Goal: Information Seeking & Learning: Find specific fact

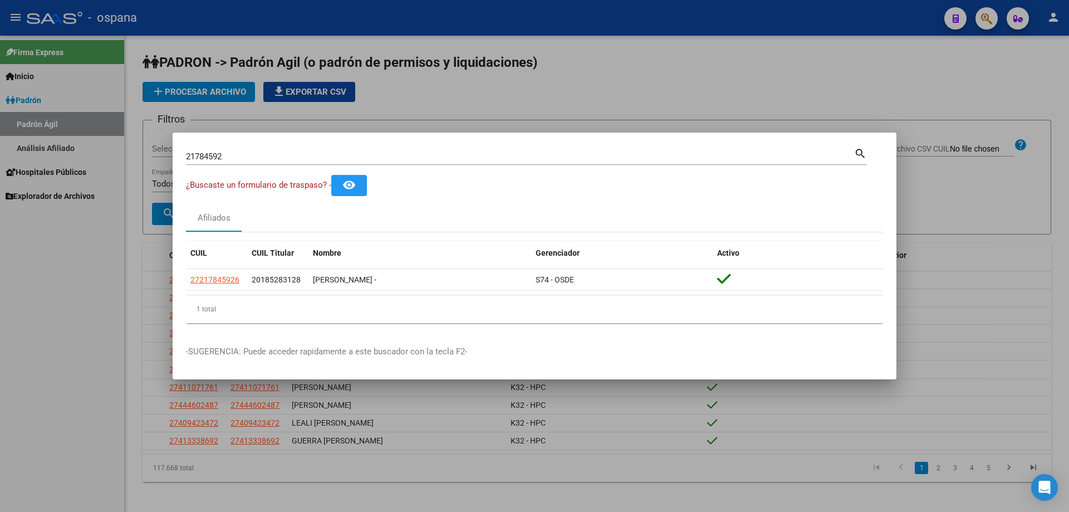
click at [246, 173] on div "21784592 Buscar (apellido, dni, [PERSON_NAME], [PERSON_NAME], cuit, obra social…" at bounding box center [526, 161] width 681 height 30
click at [263, 192] on div "¿Buscaste un formulario de traspaso? - remove_red_eye" at bounding box center [534, 185] width 697 height 21
click at [273, 180] on span "¿Buscaste un formulario de traspaso? -" at bounding box center [258, 185] width 145 height 10
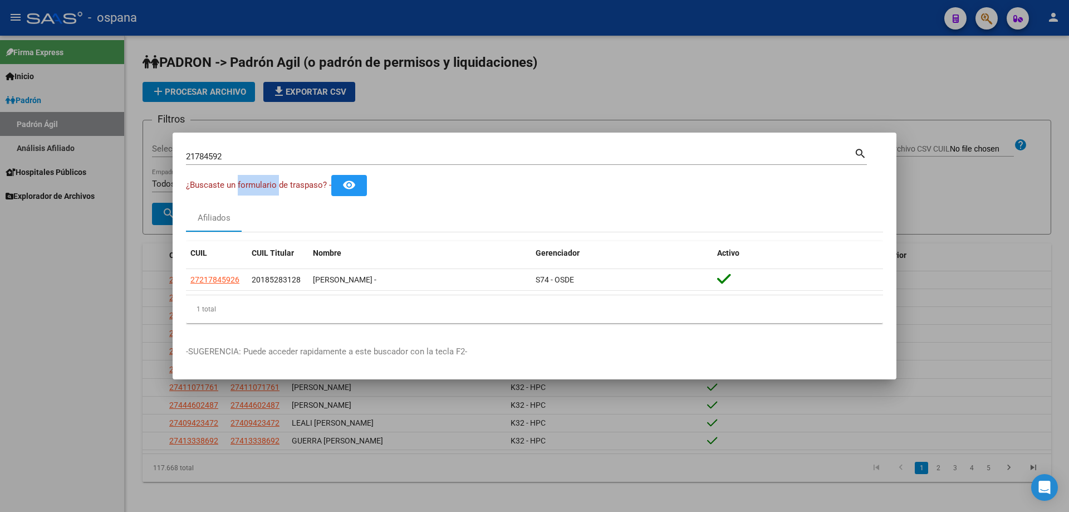
click at [280, 187] on span "¿Buscaste un formulario de traspaso? -" at bounding box center [258, 185] width 145 height 10
click at [269, 187] on span "¿Buscaste un formulario de traspaso? -" at bounding box center [258, 185] width 145 height 10
click at [283, 202] on mat-dialog-content "21784592 Buscar (apellido, dni, cuil, [PERSON_NAME], cuit, obra social) search …" at bounding box center [535, 239] width 724 height 186
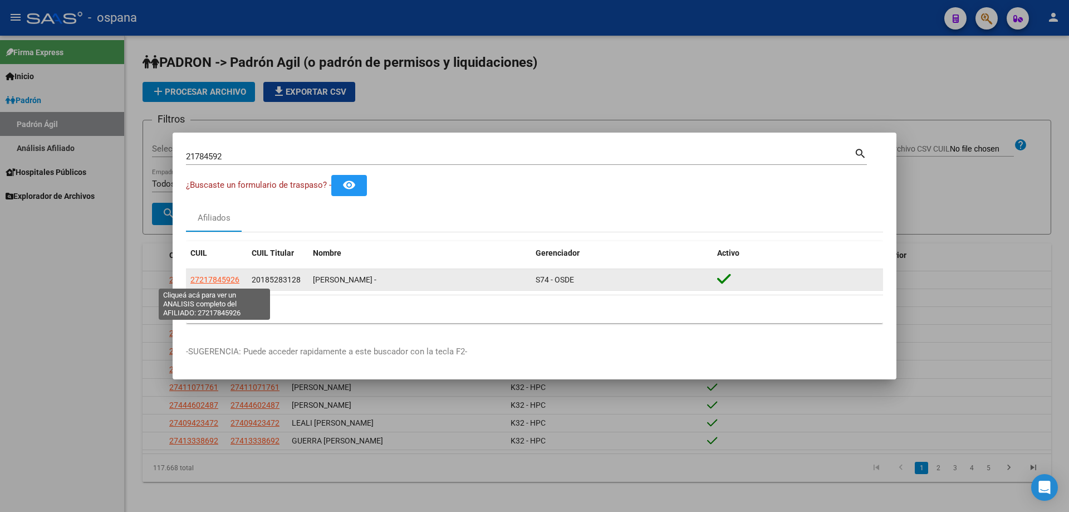
click at [227, 279] on span "27217845926" at bounding box center [214, 279] width 49 height 9
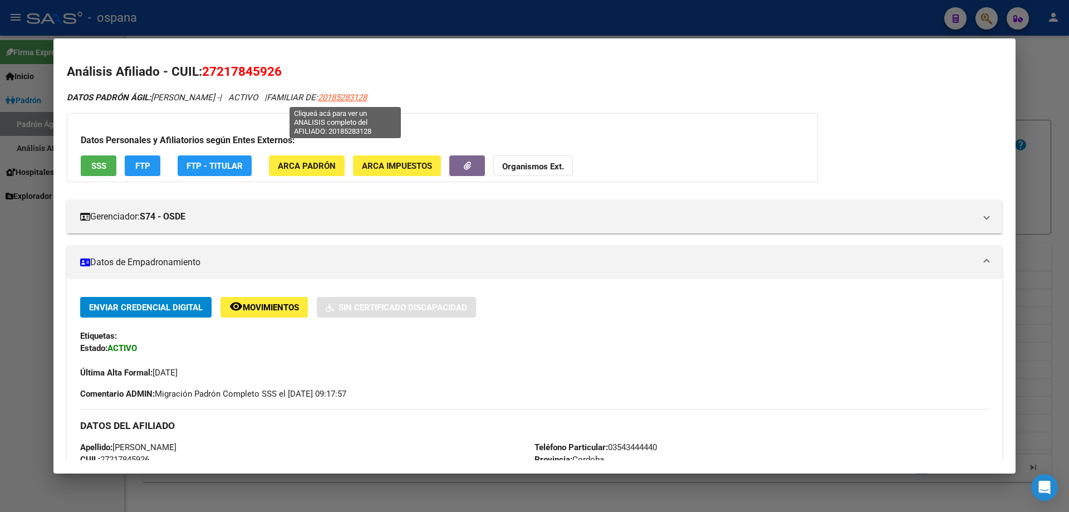
click at [323, 101] on span "20185283128" at bounding box center [342, 97] width 49 height 10
type textarea "20185283128"
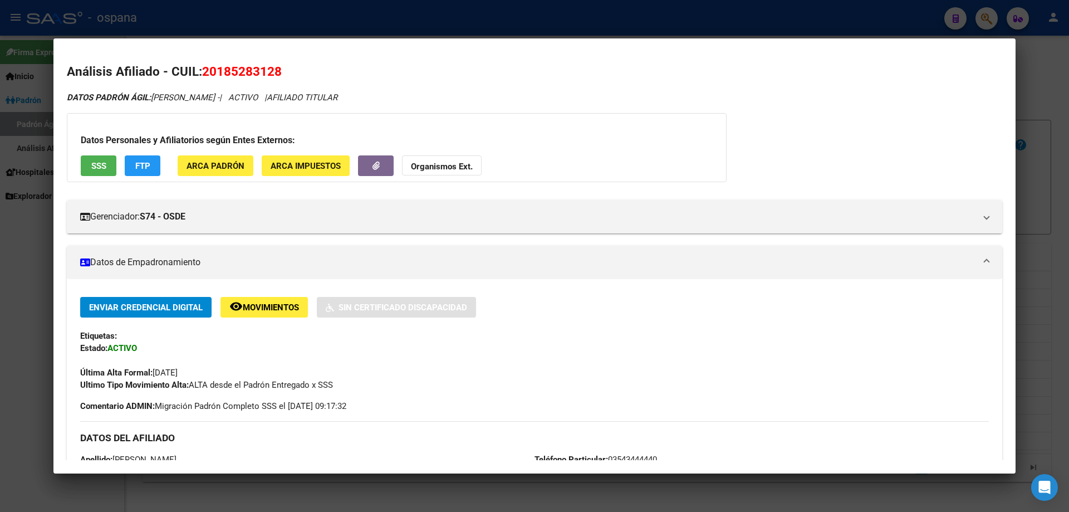
click at [415, 55] on mat-dialog-content "Análisis Afiliado - CUIL: 20185283128 DATOS PADRÓN ÁGIL: [PERSON_NAME] - | ACTI…" at bounding box center [534, 256] width 962 height 408
drag, startPoint x: 1068, startPoint y: 201, endPoint x: 237, endPoint y: 144, distance: 833.7
click at [1054, 201] on div at bounding box center [534, 256] width 1069 height 512
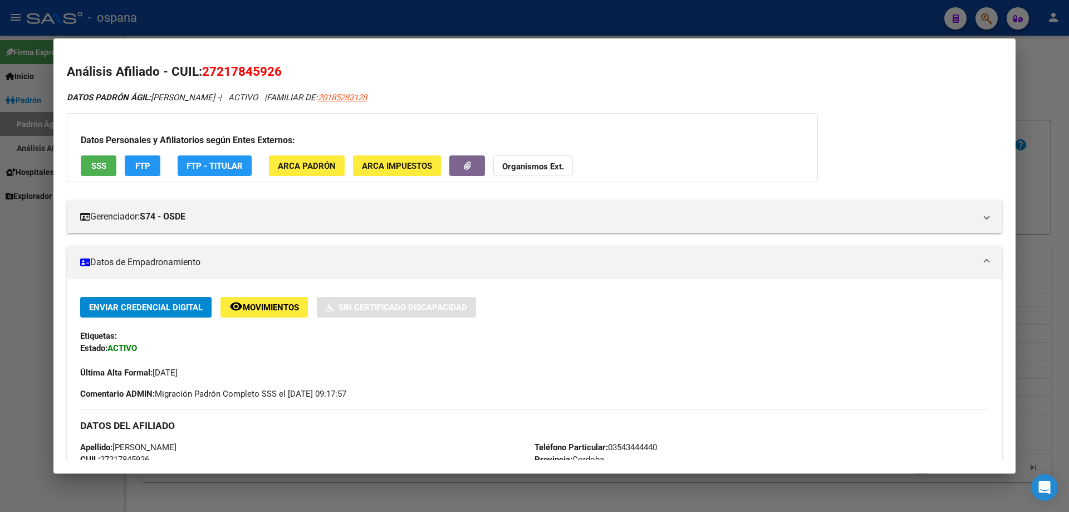
click at [1062, 145] on div at bounding box center [534, 256] width 1069 height 512
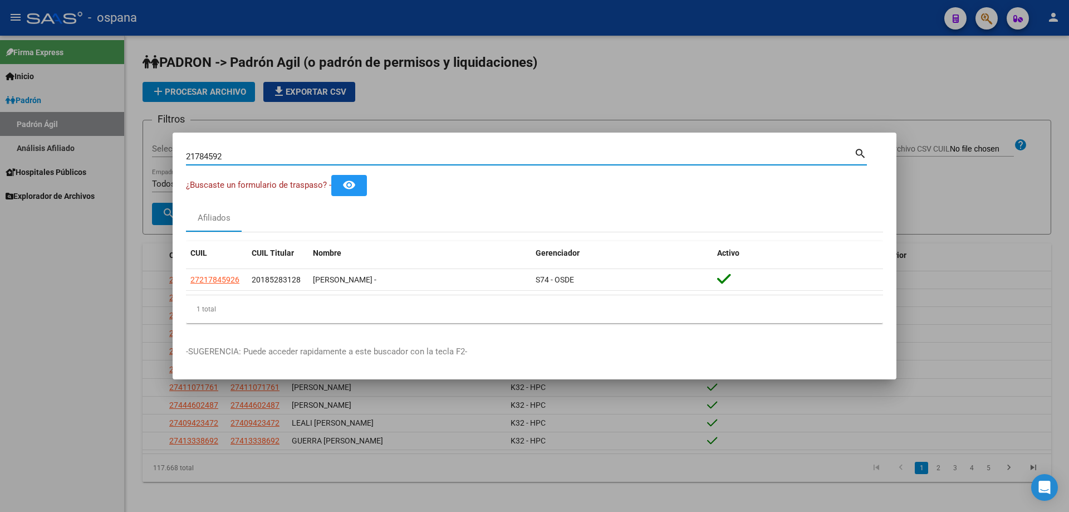
click at [240, 158] on input "21784592" at bounding box center [520, 156] width 668 height 10
type input "35984001"
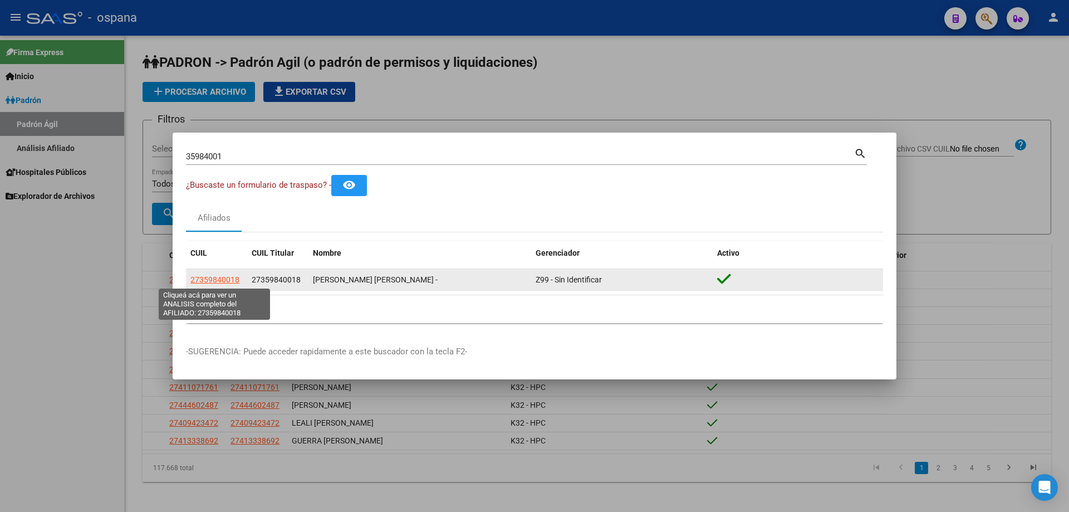
click at [222, 277] on span "27359840018" at bounding box center [214, 279] width 49 height 9
type textarea "27359840018"
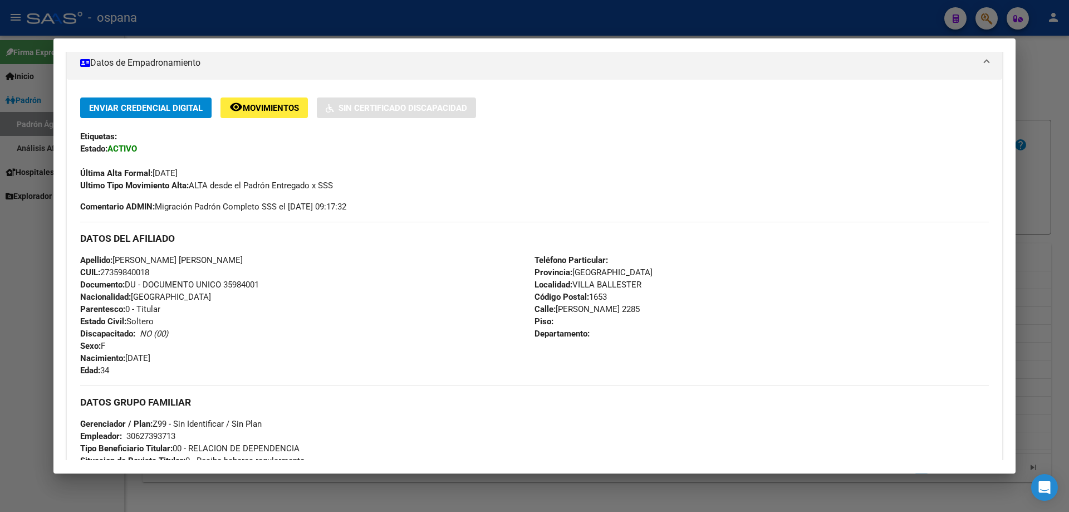
scroll to position [223, 0]
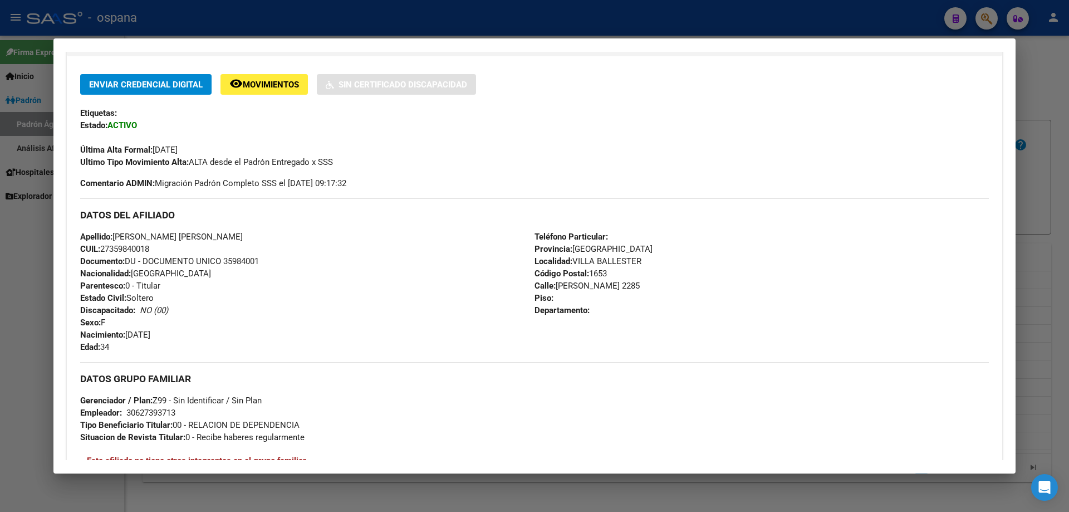
drag, startPoint x: 539, startPoint y: 229, endPoint x: 587, endPoint y: 326, distance: 108.8
click at [587, 326] on div "DATOS DEL AFILIADO Apellido: [PERSON_NAME] [PERSON_NAME] CUIL: 27359840018 Docu…" at bounding box center [534, 275] width 909 height 155
click at [588, 267] on div "Teléfono Particular: Provincia: [GEOGRAPHIC_DATA] Localidad: [GEOGRAPHIC_DATA][…" at bounding box center [761, 291] width 454 height 122
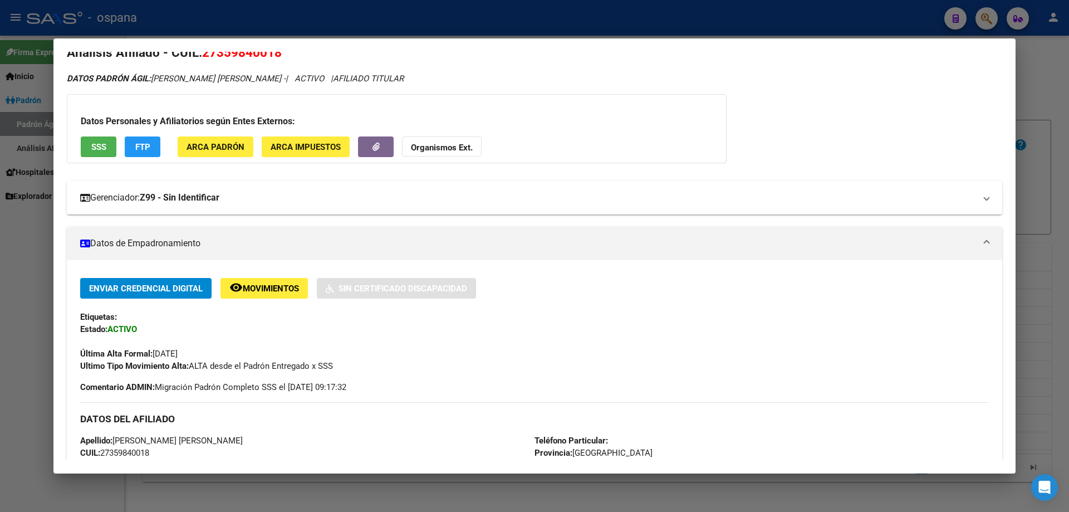
scroll to position [0, 0]
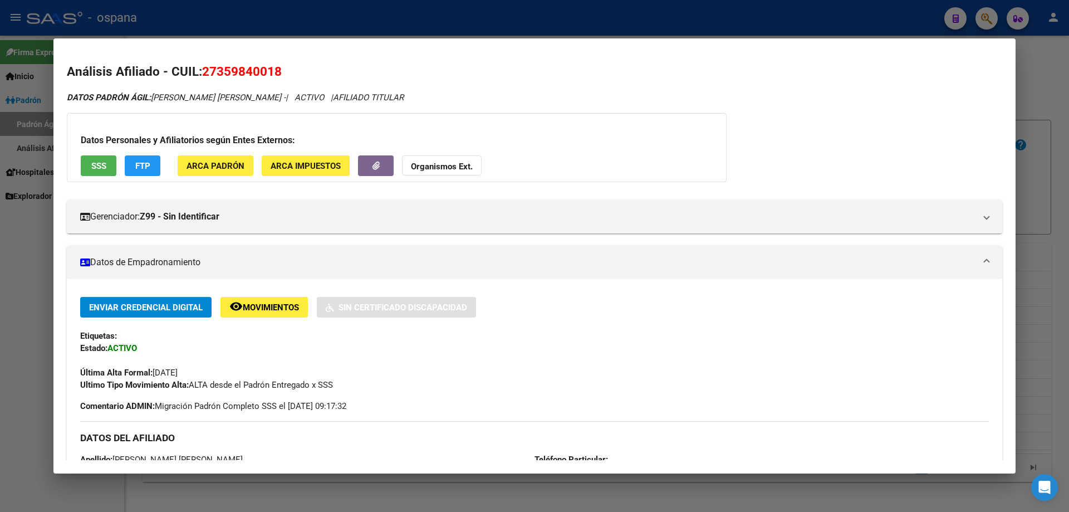
drag, startPoint x: 121, startPoint y: 370, endPoint x: 274, endPoint y: 393, distance: 154.3
click at [274, 393] on div "Enviar Credencial Digital remove_red_eye Movimientos Sin Certificado Discapacid…" at bounding box center [534, 354] width 909 height 115
click at [303, 385] on span "Ultimo Tipo Movimiento Alta: ALTA desde el Padrón Entregado x SSS" at bounding box center [206, 385] width 253 height 10
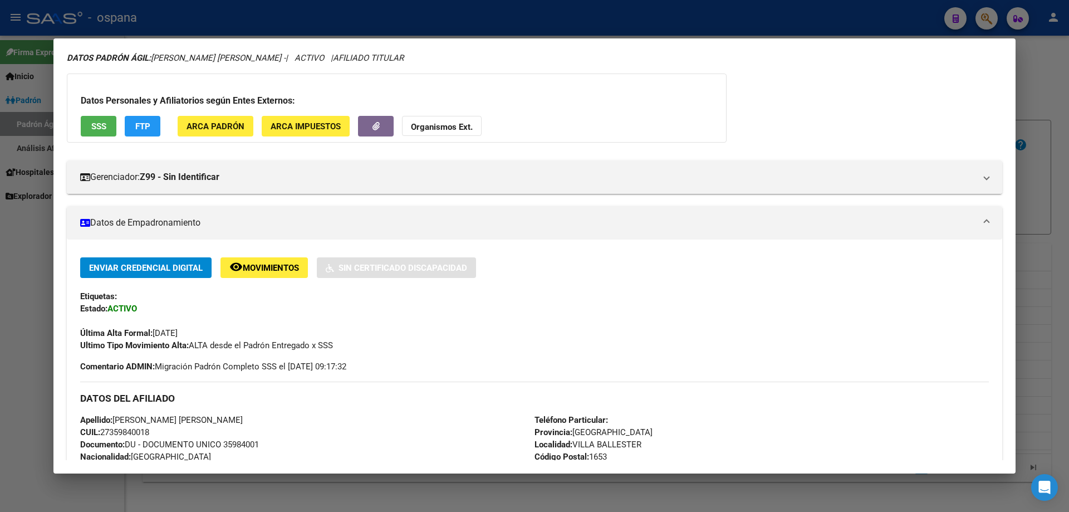
scroll to position [223, 0]
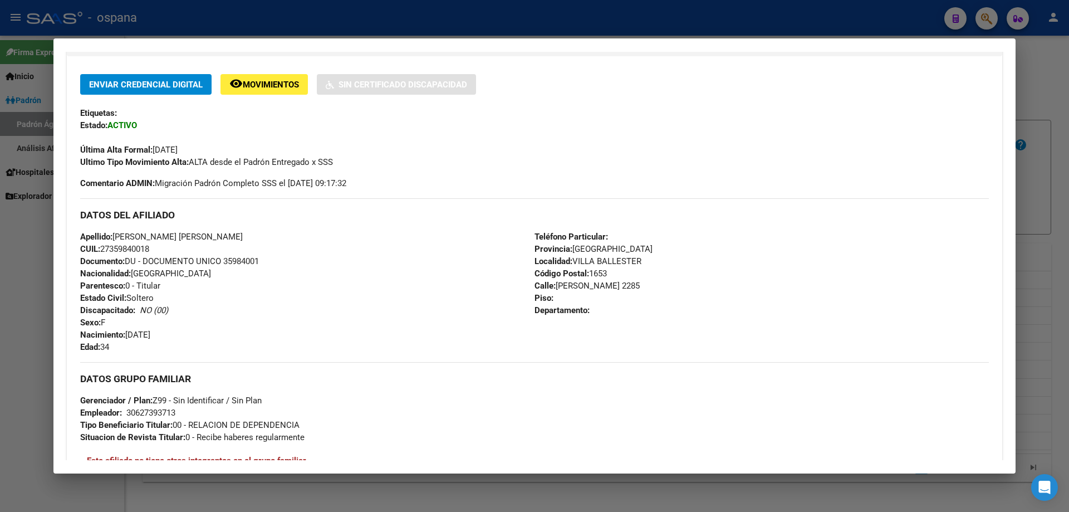
drag, startPoint x: 119, startPoint y: 232, endPoint x: 211, endPoint y: 337, distance: 139.7
click at [211, 337] on div "Apellido: [PERSON_NAME] [PERSON_NAME] CUIL: 27359840018 Documento: DU - DOCUMEN…" at bounding box center [307, 291] width 454 height 122
click at [205, 286] on div "Apellido: [PERSON_NAME] [PERSON_NAME] CUIL: 27359840018 Documento: DU - DOCUMEN…" at bounding box center [307, 291] width 454 height 122
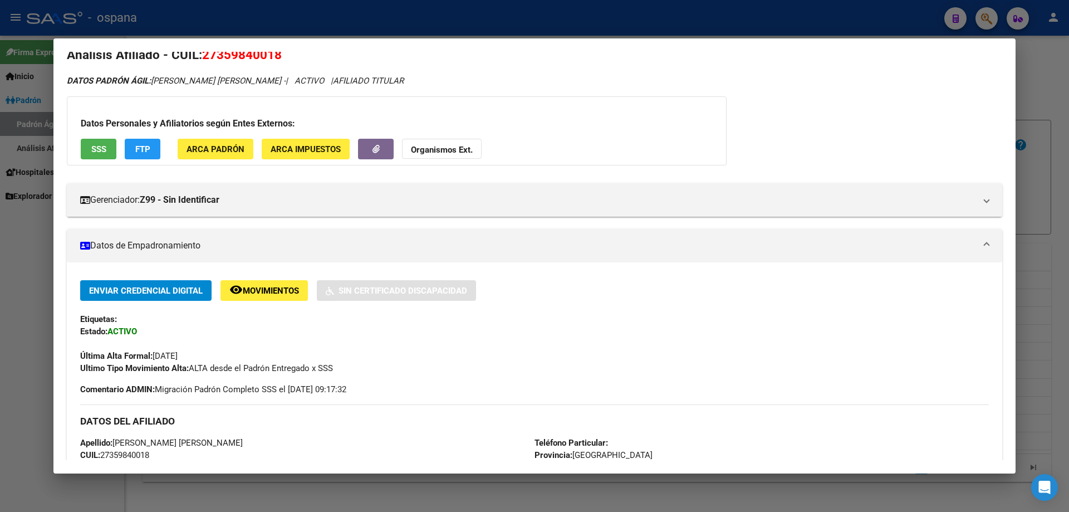
scroll to position [0, 0]
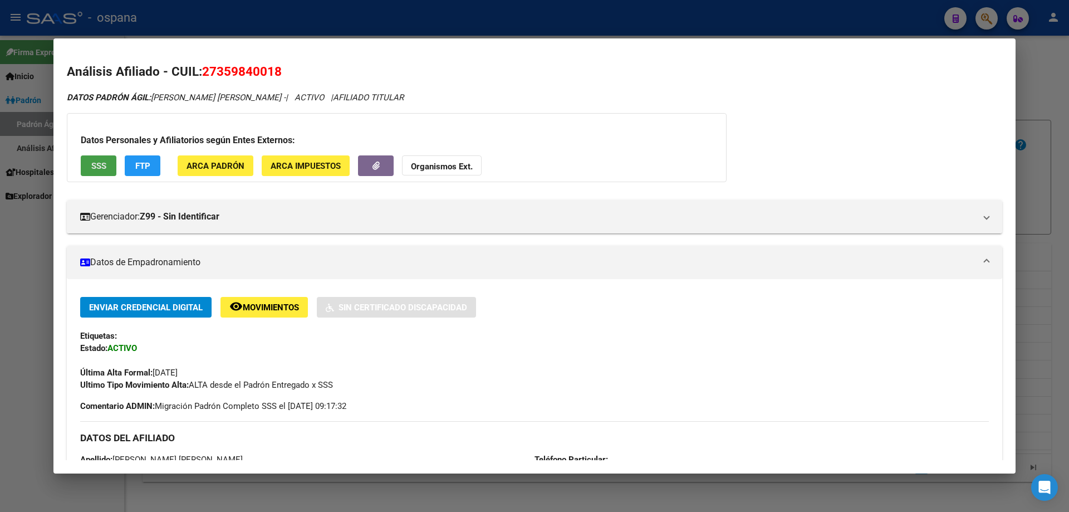
click at [105, 171] on button "SSS" at bounding box center [99, 165] width 36 height 21
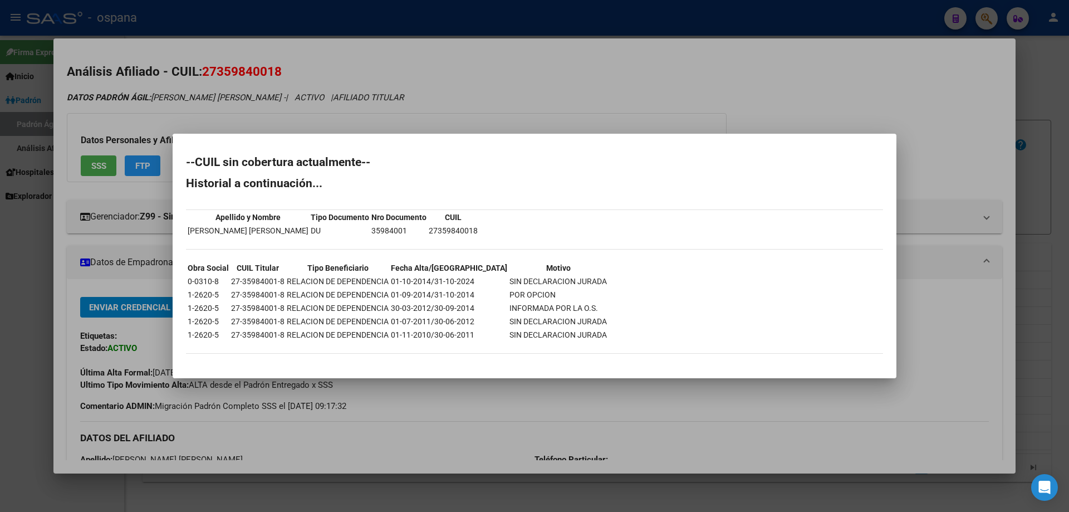
drag, startPoint x: 383, startPoint y: 216, endPoint x: 441, endPoint y: 246, distance: 65.2
click at [441, 246] on div "--CUIL sin cobertura actualmente-- Historial a continuación... Apellido y Nombr…" at bounding box center [534, 260] width 697 height 208
click at [556, 281] on td "SIN DECLARACION JURADA" at bounding box center [558, 281] width 99 height 12
drag, startPoint x: 201, startPoint y: 283, endPoint x: 488, endPoint y: 300, distance: 287.2
click at [488, 300] on tbody "Obra Social CUIL Titular Tipo Beneficiario Fecha Alta/Baja Motivo 0-0310-8 27-3…" at bounding box center [397, 301] width 420 height 79
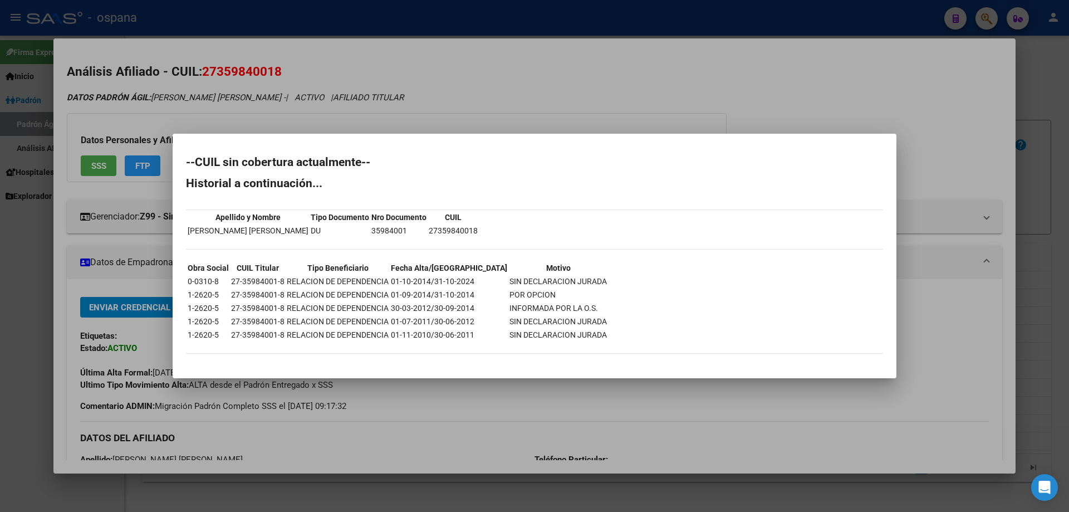
click at [559, 296] on td "POR OPCION" at bounding box center [558, 294] width 99 height 12
click at [678, 376] on mat-dialog-container "--CUIL sin cobertura actualmente-- Historial a continuación... Apellido y Nombr…" at bounding box center [535, 256] width 724 height 244
drag, startPoint x: 513, startPoint y: 279, endPoint x: 558, endPoint y: 316, distance: 58.6
click at [558, 316] on tbody "Obra Social CUIL Titular Tipo Beneficiario Fecha Alta/Baja Motivo 0-0310-8 27-3…" at bounding box center [397, 301] width 420 height 79
click at [549, 317] on td "SIN DECLARACION JURADA" at bounding box center [558, 321] width 99 height 12
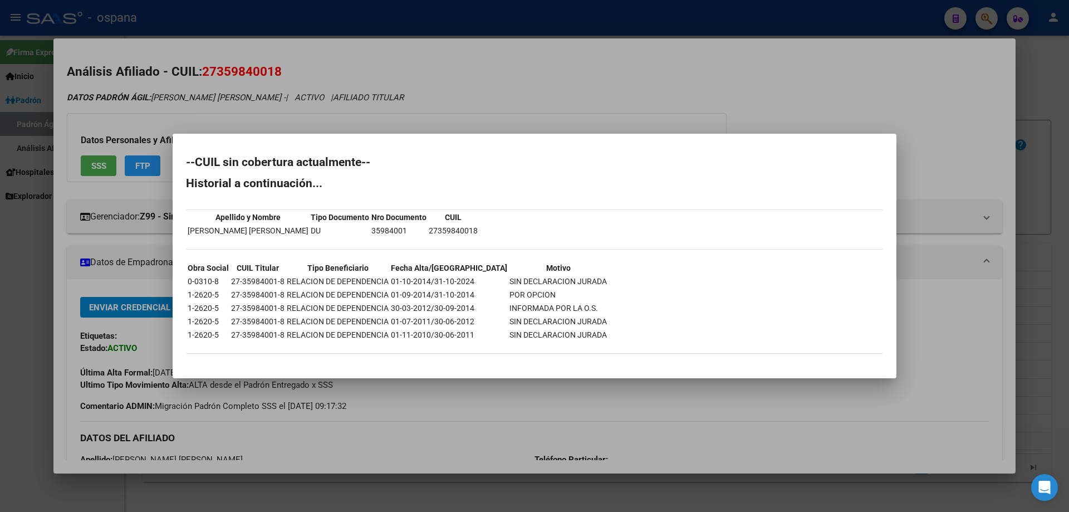
click at [1068, 189] on div at bounding box center [534, 256] width 1069 height 512
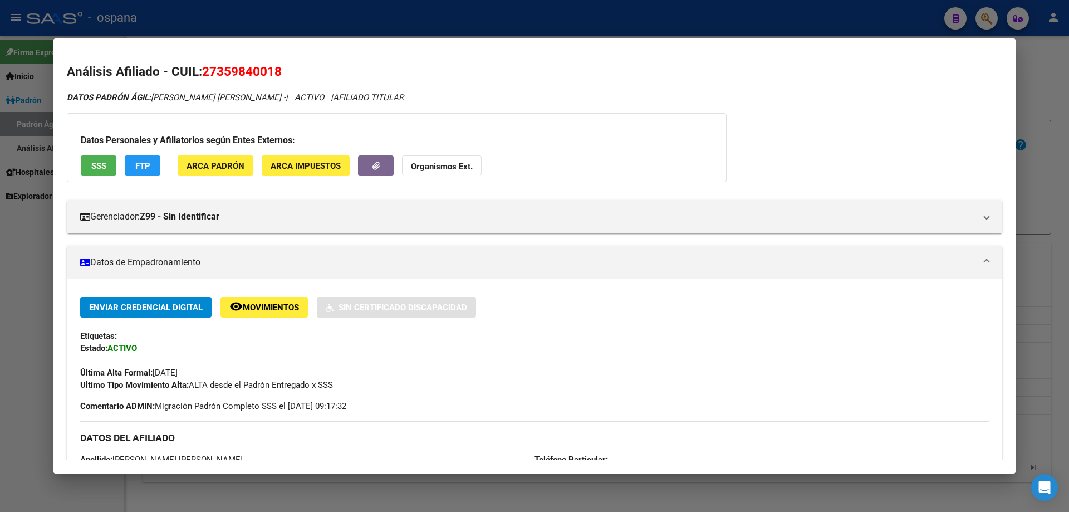
click at [1068, 208] on div at bounding box center [534, 256] width 1069 height 512
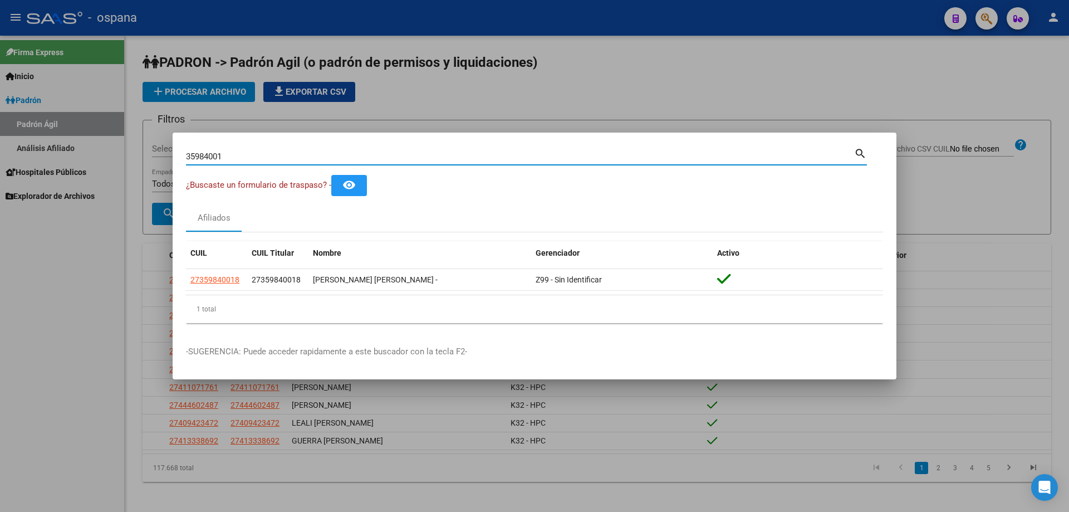
click at [237, 151] on input "35984001" at bounding box center [520, 156] width 668 height 10
type input "35577174"
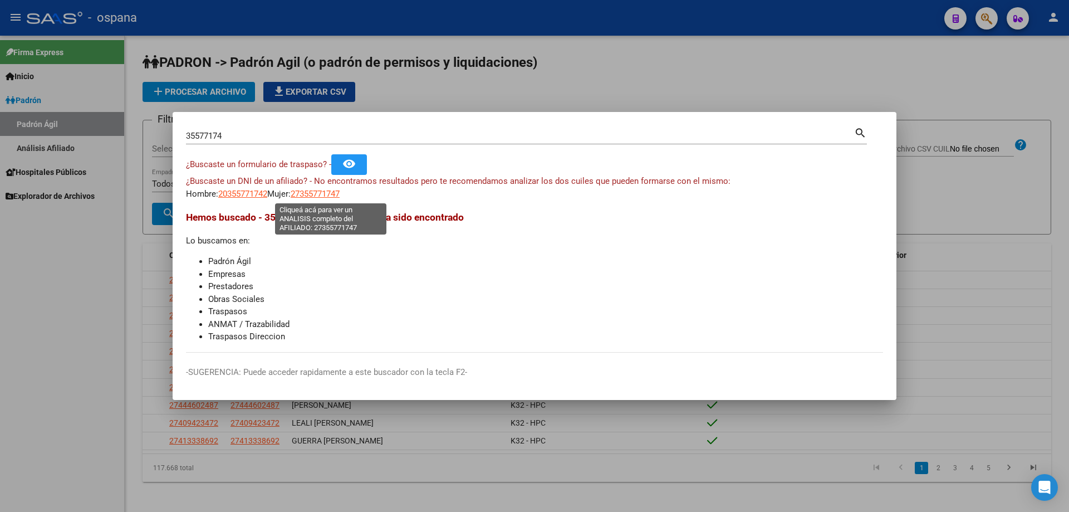
click at [308, 193] on span "27355771747" at bounding box center [315, 194] width 49 height 10
type textarea "27355771747"
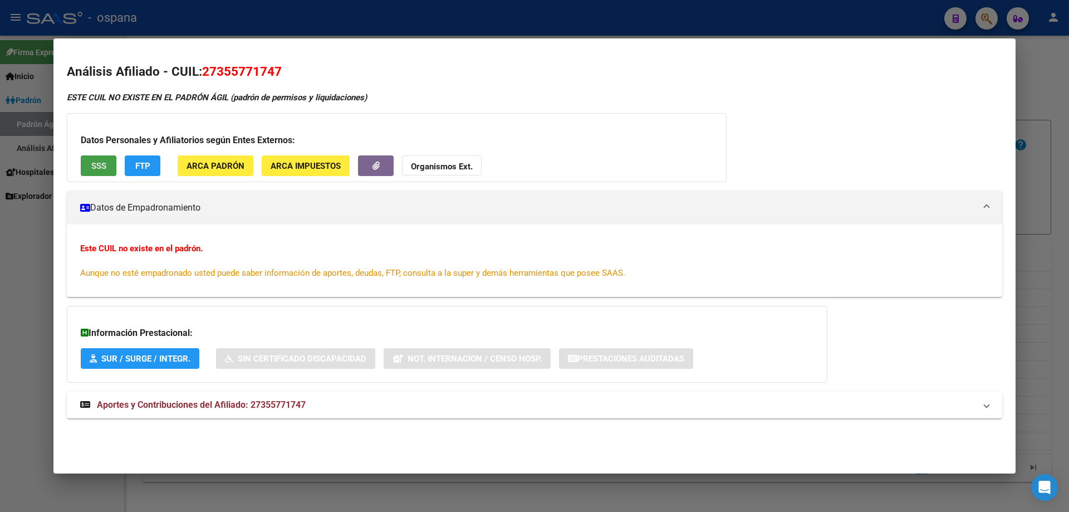
click at [94, 170] on span "SSS" at bounding box center [98, 166] width 15 height 10
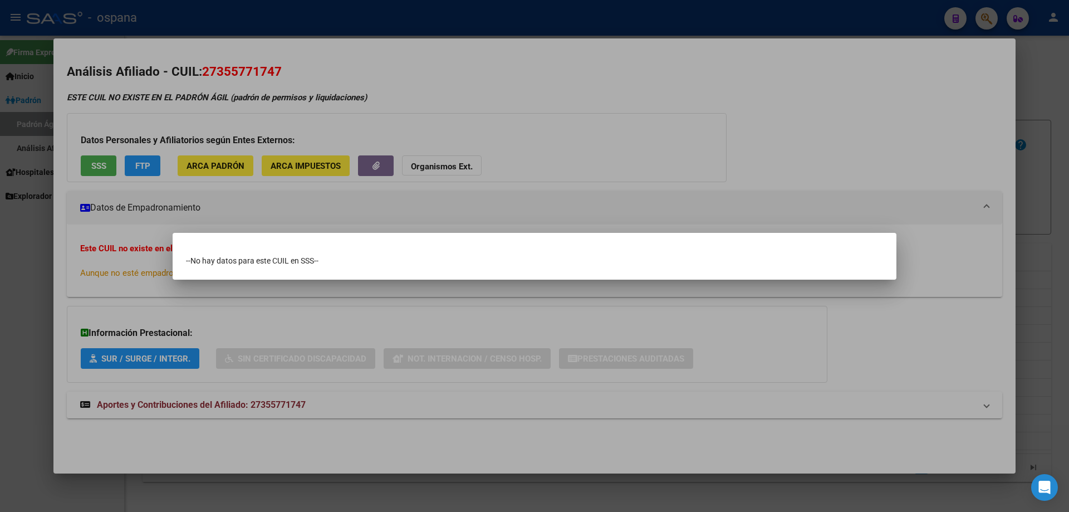
click at [266, 219] on div at bounding box center [534, 256] width 1069 height 512
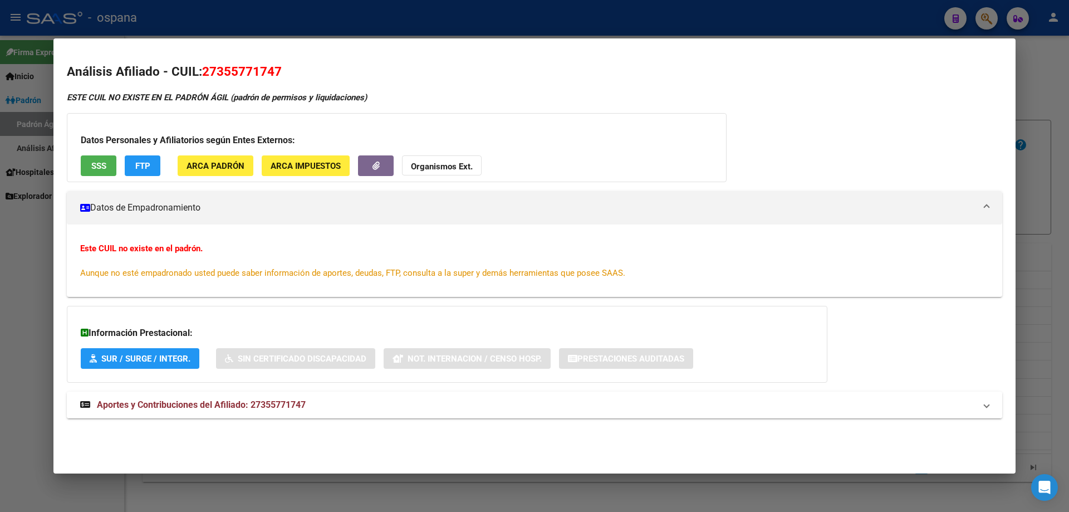
click at [208, 396] on mat-expansion-panel-header "Aportes y Contribuciones del Afiliado: 27355771747" at bounding box center [534, 404] width 935 height 27
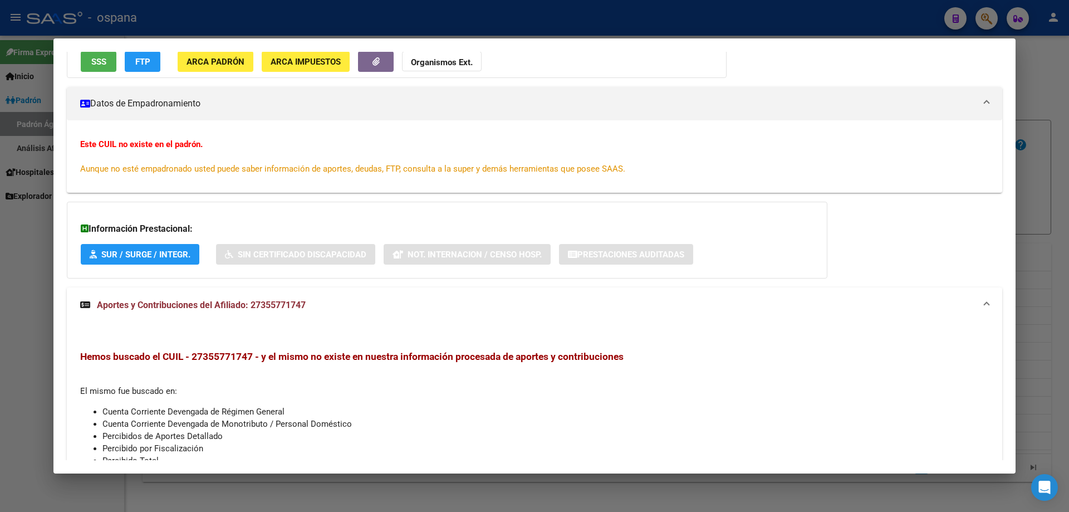
click at [254, 165] on span "Aunque no esté empadronado usted puede saber información de aportes, deudas, FT…" at bounding box center [352, 169] width 545 height 10
click at [260, 149] on div "Este CUIL no existe en el padrón. Aunque no esté empadronado usted puede saber …" at bounding box center [534, 156] width 909 height 37
click at [358, 160] on div "Este CUIL no existe en el padrón. Aunque no esté empadronado usted puede saber …" at bounding box center [534, 156] width 909 height 37
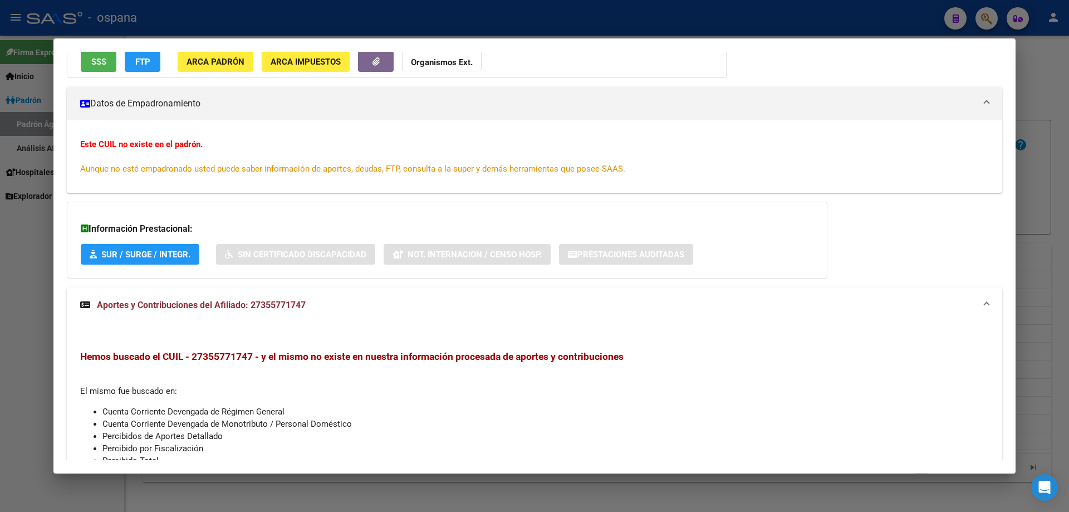
click at [358, 160] on div "Este CUIL no existe en el padrón. Aunque no esté empadronado usted puede saber …" at bounding box center [534, 156] width 909 height 37
click at [375, 157] on div "Este CUIL no existe en el padrón. Aunque no esté empadronado usted puede saber …" at bounding box center [534, 156] width 909 height 37
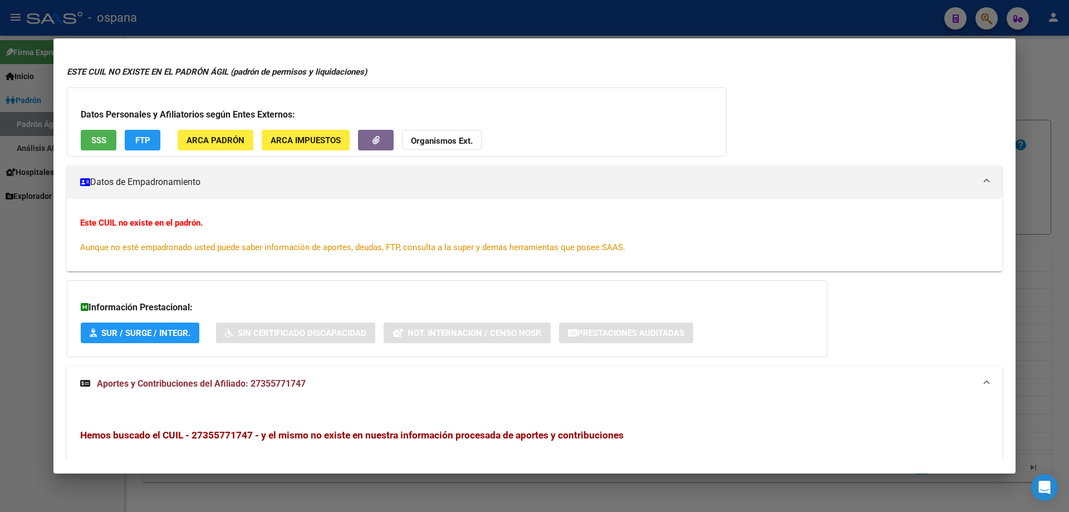
scroll to position [0, 0]
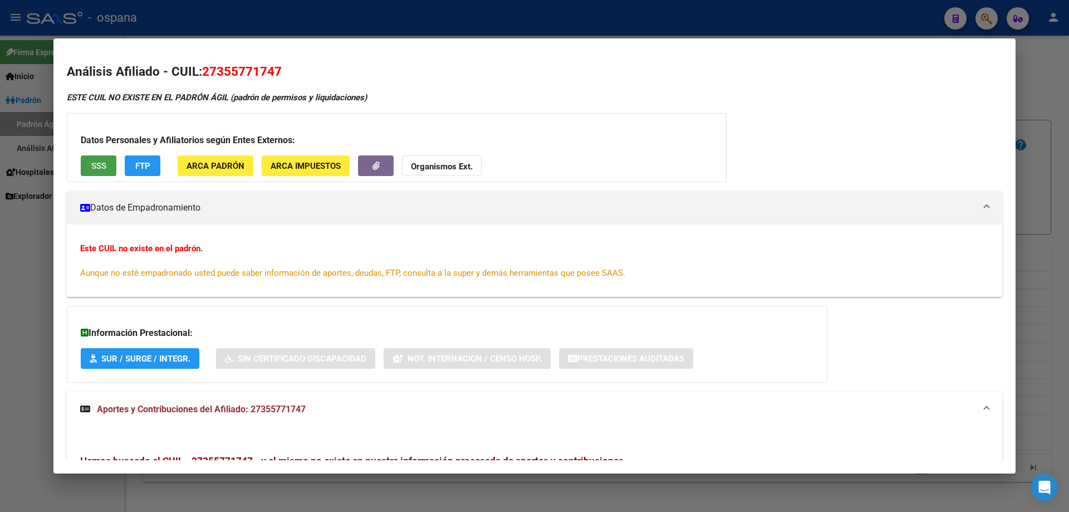
click at [112, 155] on button "SSS" at bounding box center [99, 165] width 36 height 21
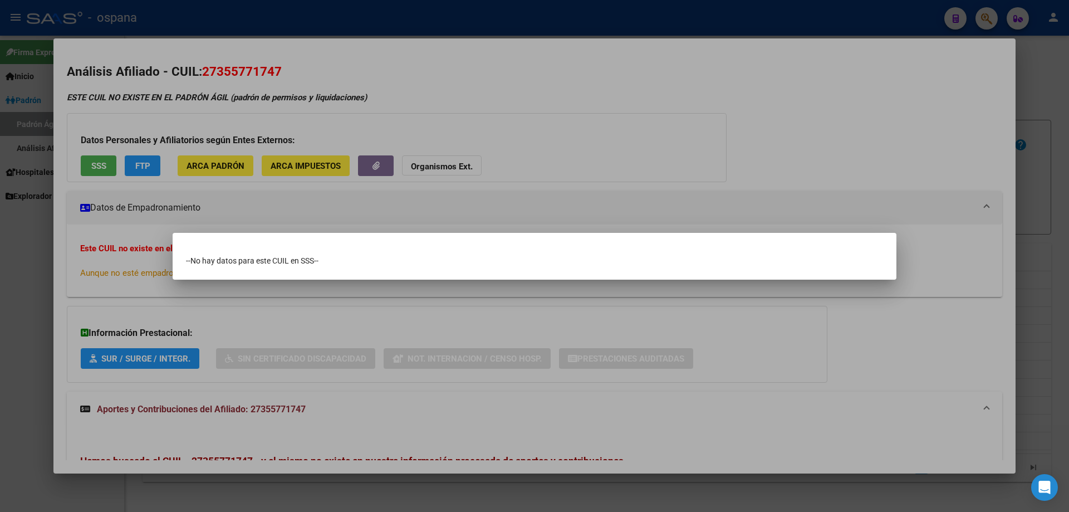
click at [416, 55] on div at bounding box center [534, 256] width 1069 height 512
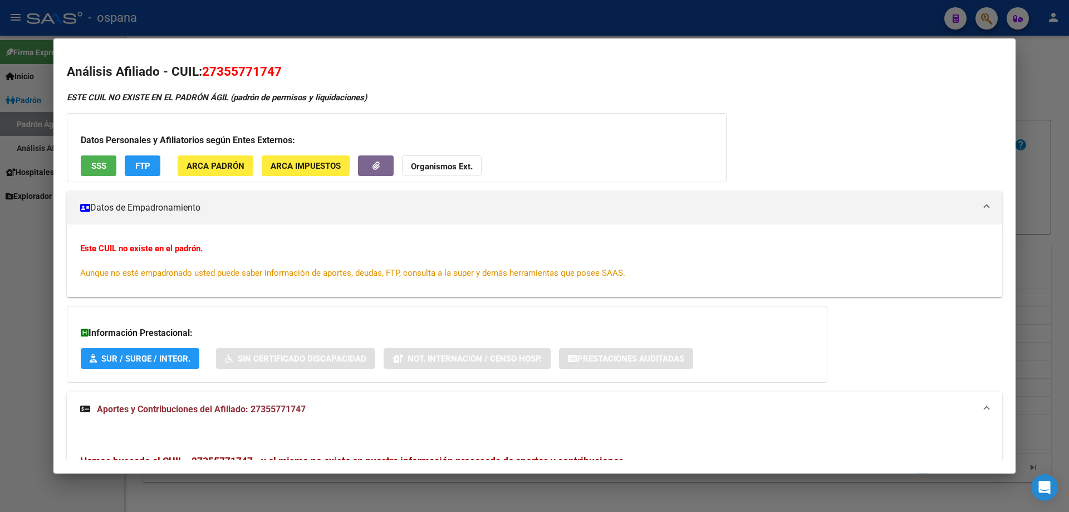
click at [141, 161] on span "FTP" at bounding box center [142, 166] width 15 height 10
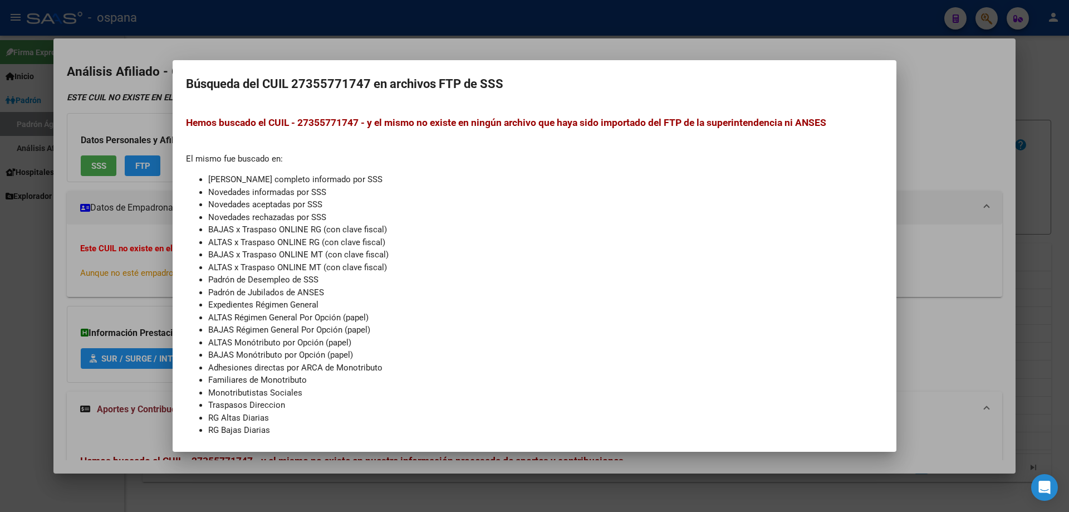
click at [119, 86] on div at bounding box center [534, 256] width 1069 height 512
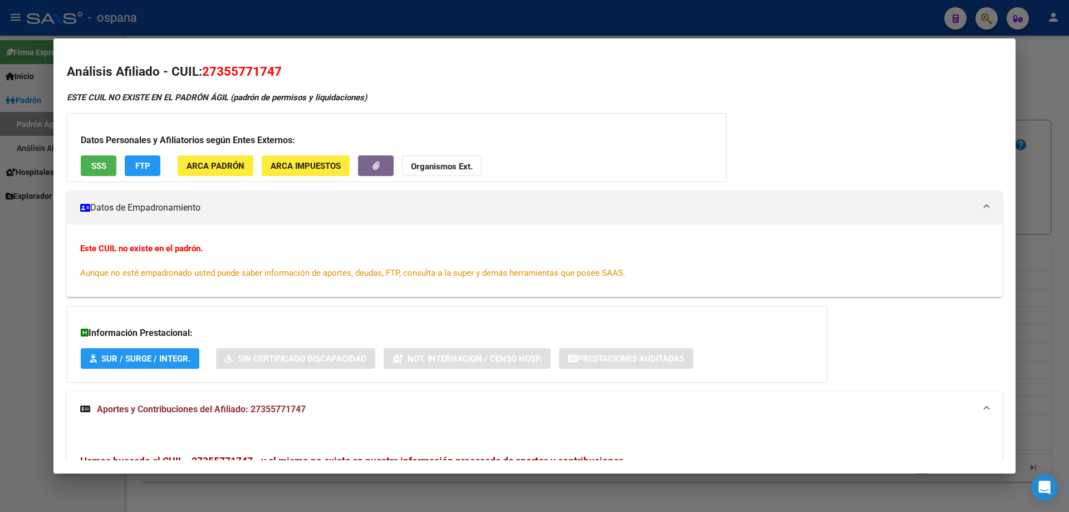
click at [1068, 178] on div at bounding box center [534, 256] width 1069 height 512
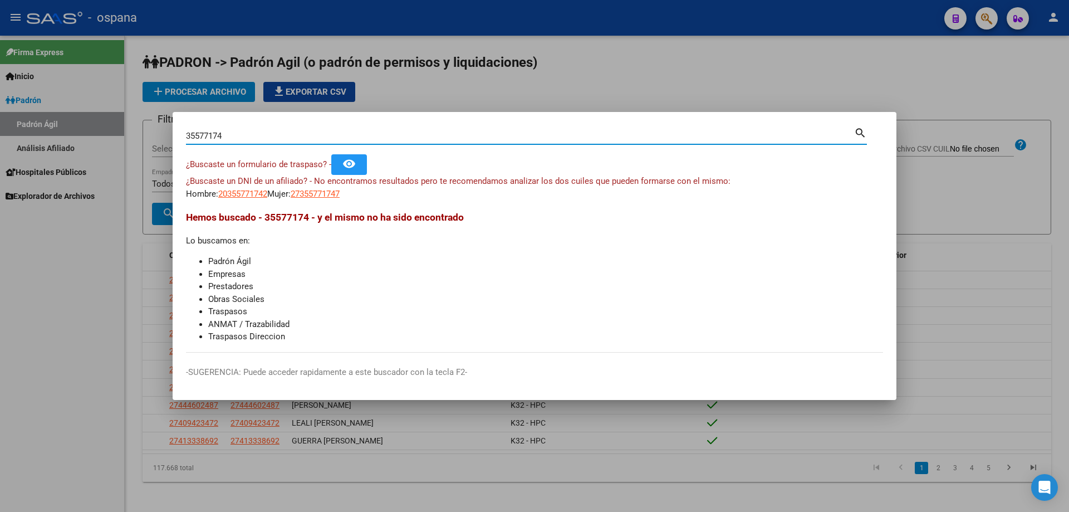
click at [278, 140] on input "35577174" at bounding box center [520, 136] width 668 height 10
type input "11842324"
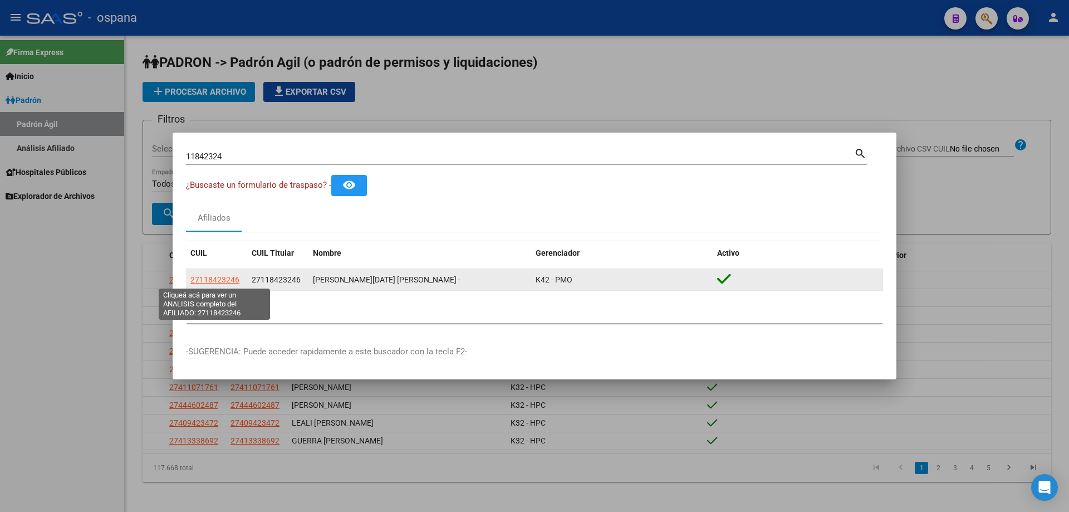
click at [233, 278] on span "27118423246" at bounding box center [214, 279] width 49 height 9
type textarea "27118423246"
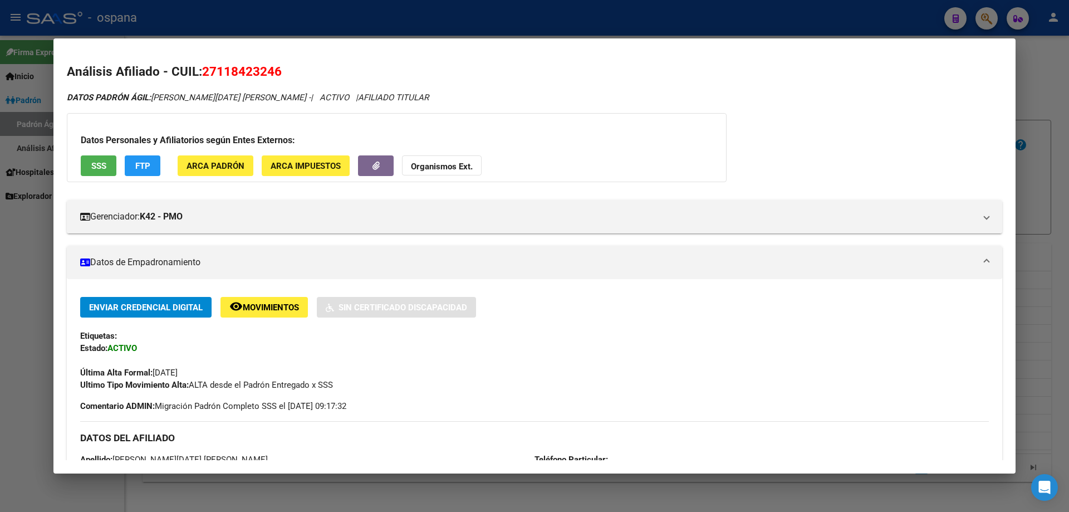
click at [99, 164] on span "SSS" at bounding box center [98, 166] width 15 height 10
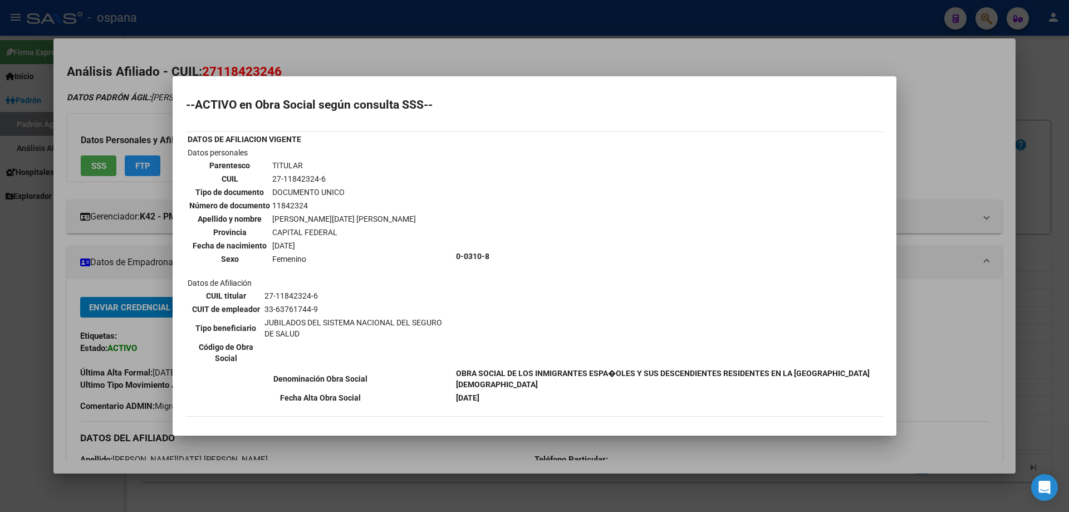
click at [651, 335] on td "0-0310-8" at bounding box center [668, 255] width 426 height 219
click at [323, 159] on td "TITULAR" at bounding box center [344, 165] width 145 height 12
click at [1068, 299] on div at bounding box center [534, 256] width 1069 height 512
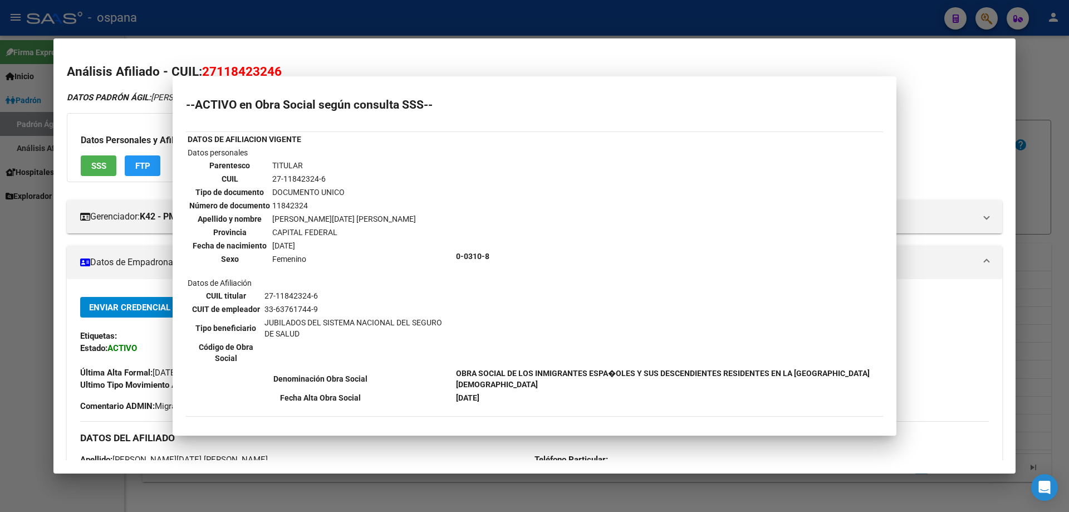
click at [1068, 299] on div at bounding box center [534, 256] width 1069 height 512
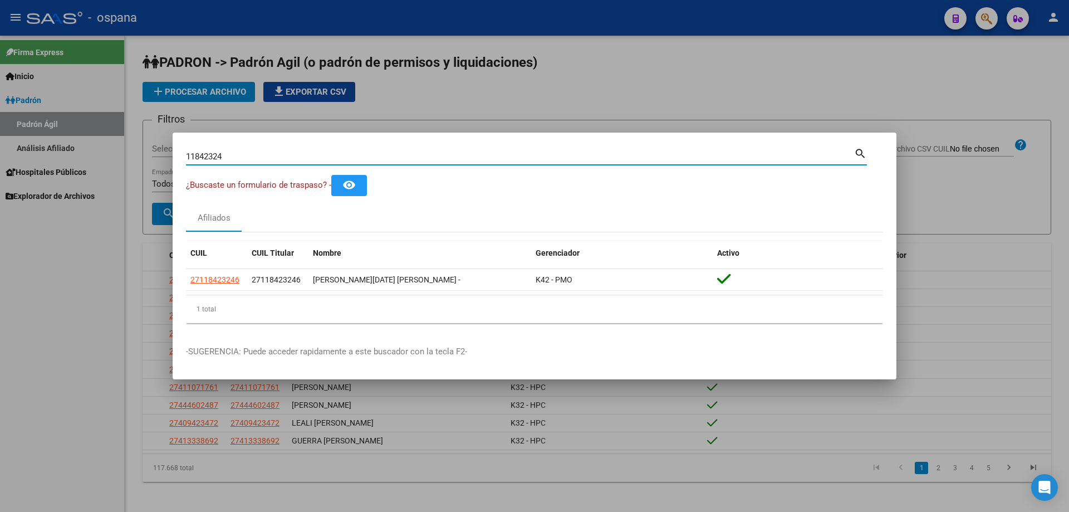
click at [384, 155] on input "11842324" at bounding box center [520, 156] width 668 height 10
type input "22611040"
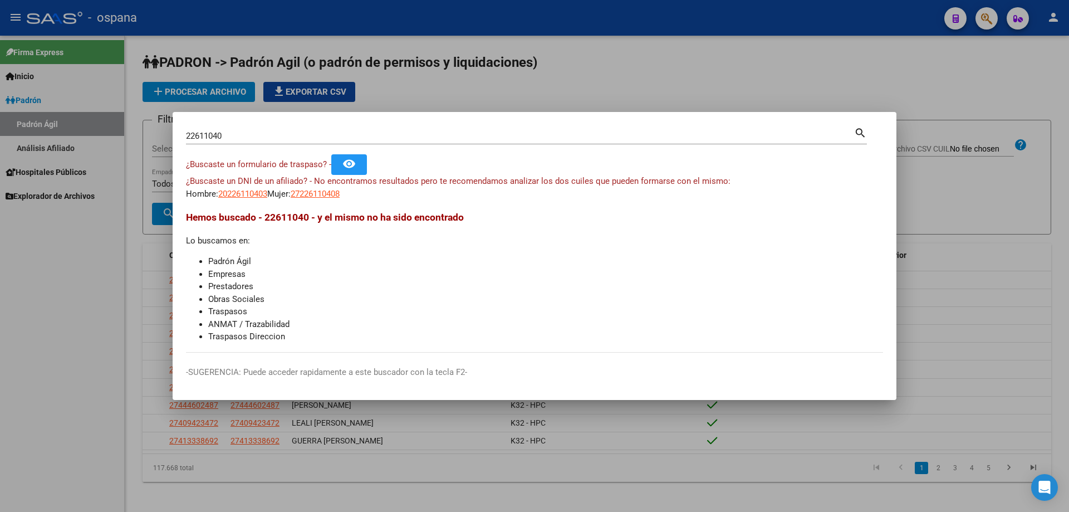
click at [253, 200] on app-link-go-to "20226110403" at bounding box center [242, 194] width 49 height 13
click at [253, 194] on span "20226110403" at bounding box center [242, 194] width 49 height 10
type textarea "20226110403"
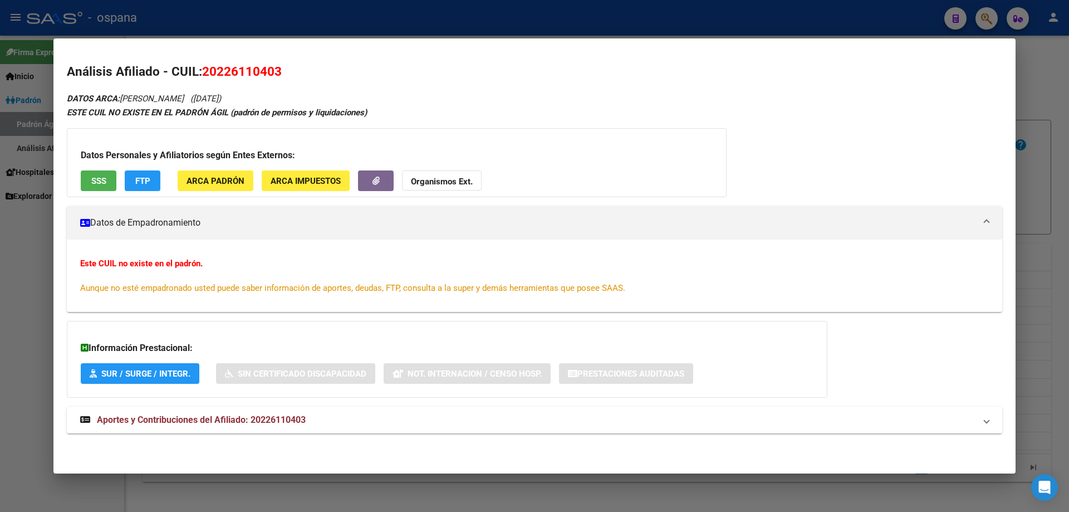
click at [89, 181] on button "SSS" at bounding box center [99, 180] width 36 height 21
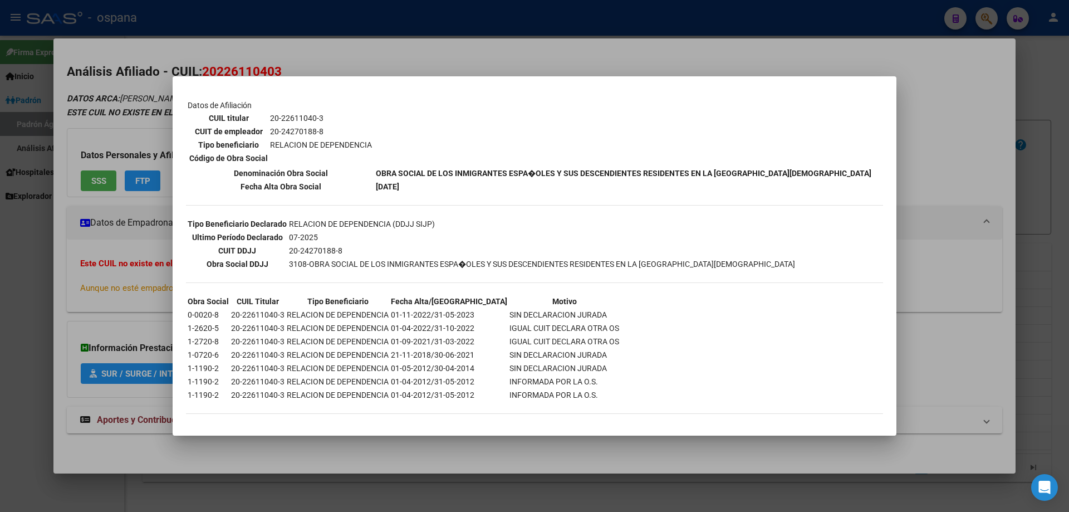
scroll to position [180, 0]
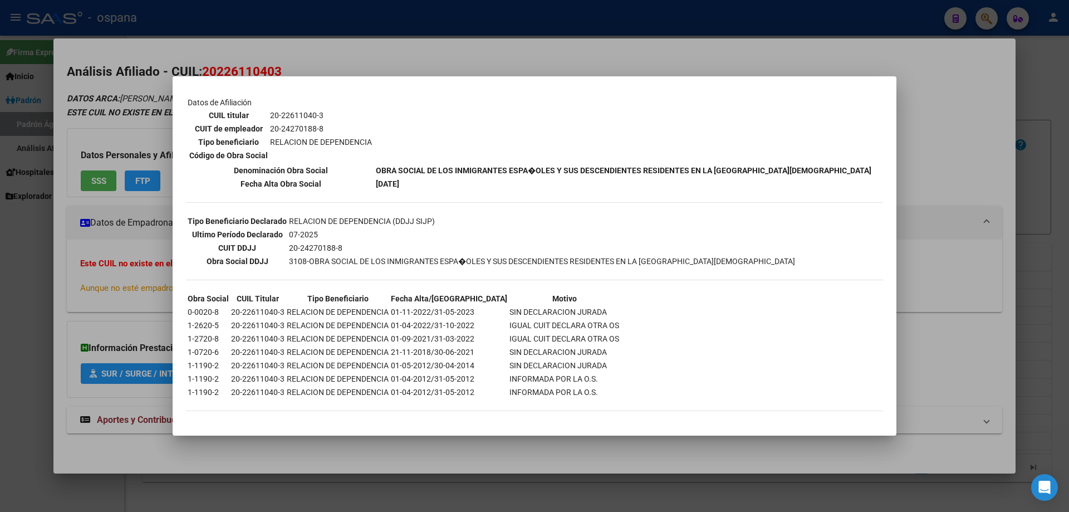
click at [305, 217] on td "RELACION DE DEPENDENCIA (DDJJ SIJP)" at bounding box center [541, 221] width 507 height 12
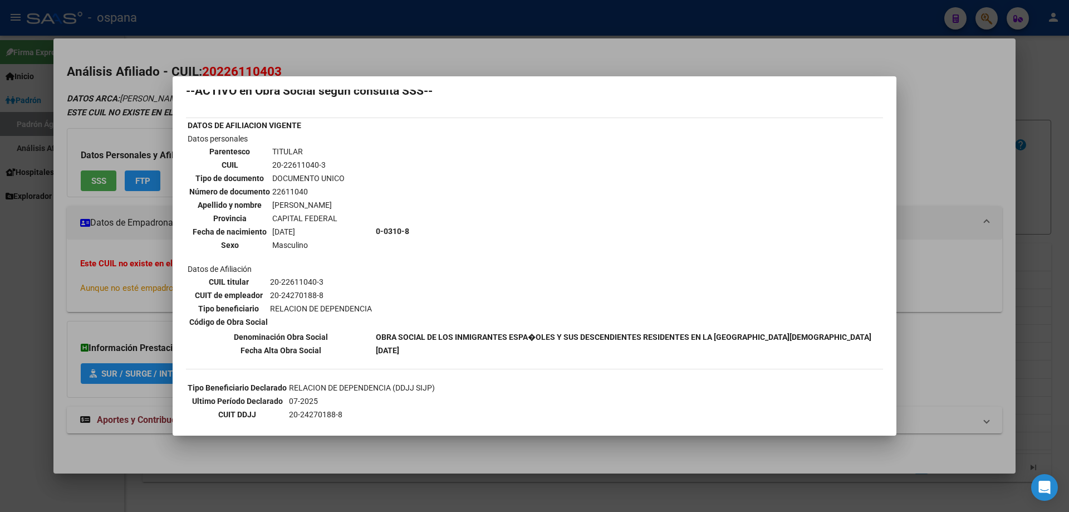
scroll to position [13, 0]
drag, startPoint x: 259, startPoint y: 206, endPoint x: 365, endPoint y: 217, distance: 106.3
click at [365, 217] on td "Datos personales Parentesco TITULAR CUIL 20-22611040-3 Tipo de documento DOCUME…" at bounding box center [280, 231] width 187 height 197
click at [392, 229] on b "0-0310-8" at bounding box center [392, 231] width 33 height 9
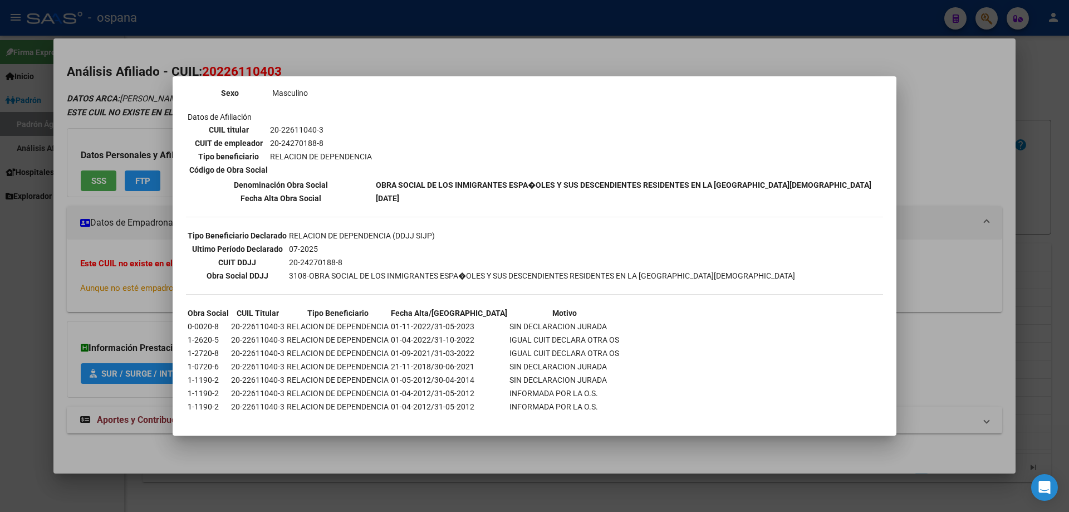
scroll to position [180, 0]
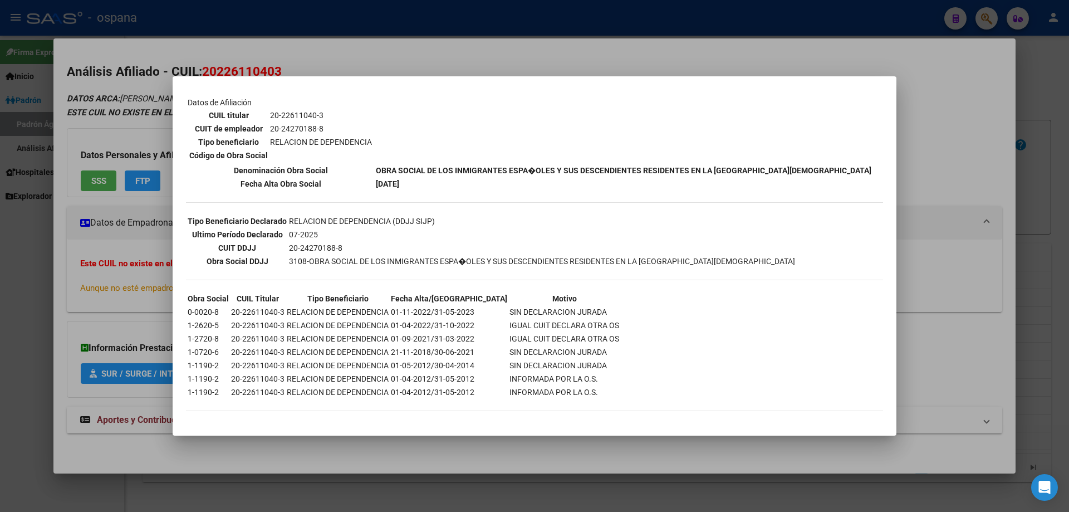
drag, startPoint x: 374, startPoint y: 168, endPoint x: 787, endPoint y: 167, distance: 413.1
click at [787, 167] on td "OBRA SOCIAL DE LOS INMIGRANTES ESPA�OLES Y SUS DESCENDIENTES RESIDENTES EN LA […" at bounding box center [623, 170] width 497 height 12
click at [486, 223] on td "RELACION DE DEPENDENCIA (DDJJ SIJP)" at bounding box center [541, 221] width 507 height 12
click at [1068, 335] on div at bounding box center [534, 256] width 1069 height 512
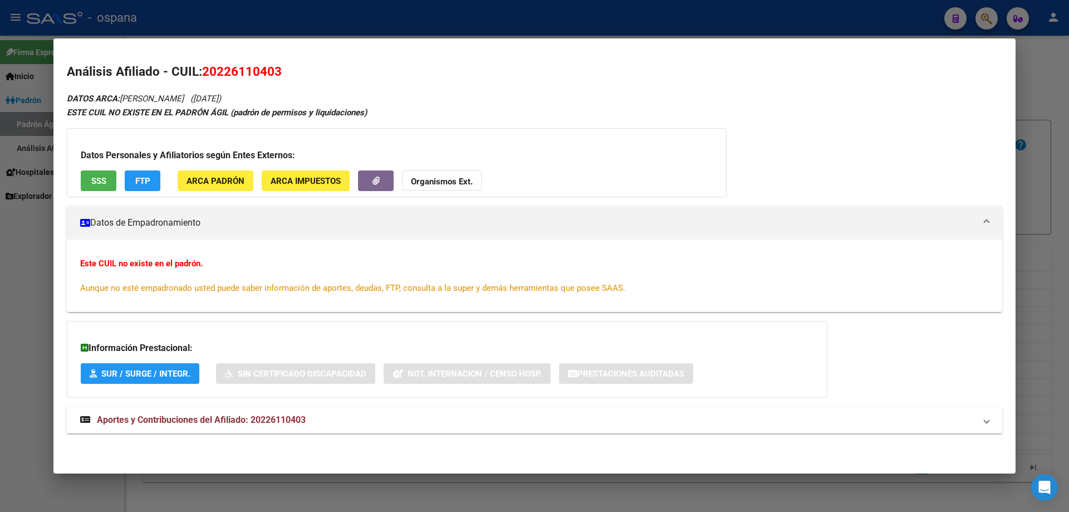
click at [1065, 307] on div at bounding box center [534, 256] width 1069 height 512
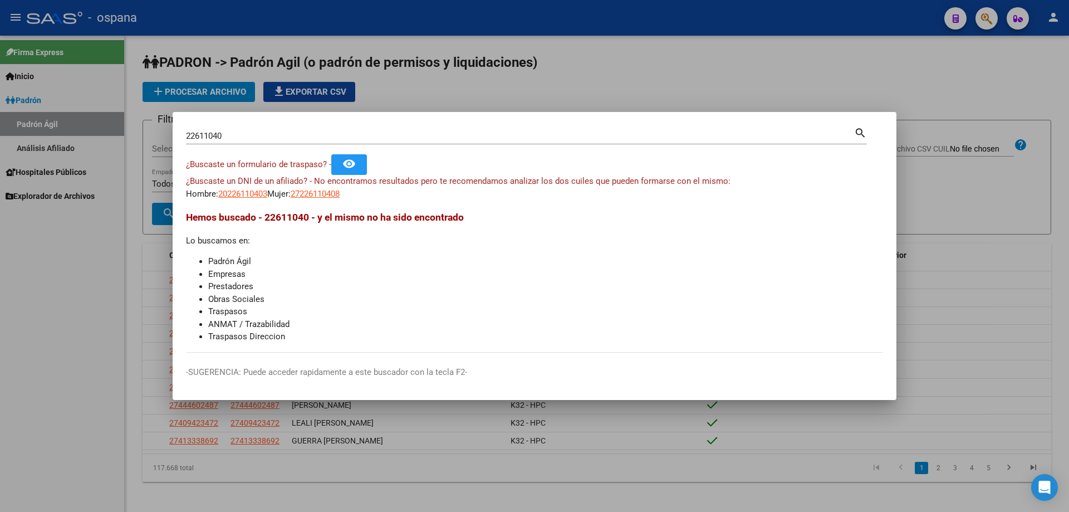
click at [225, 131] on input "22611040" at bounding box center [520, 136] width 668 height 10
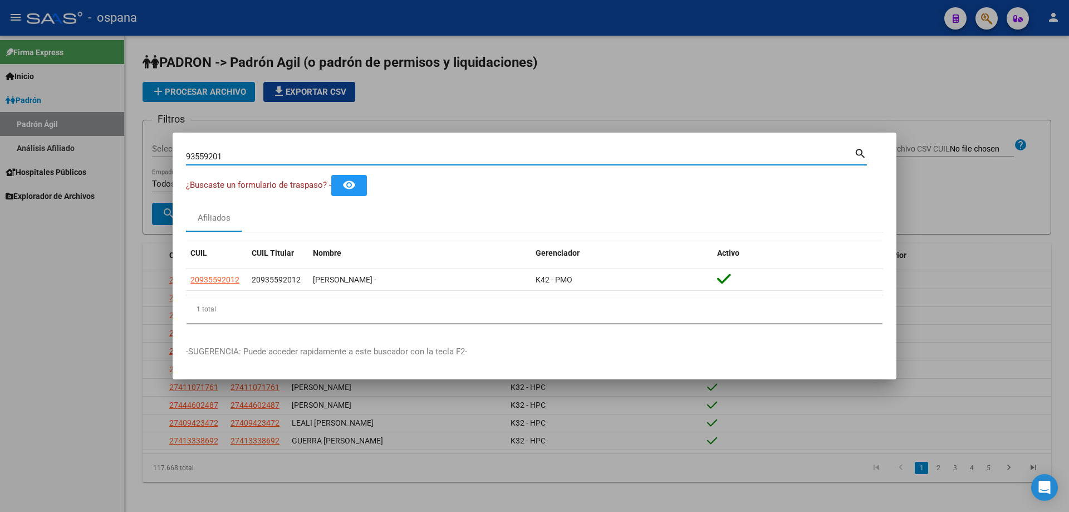
click at [267, 161] on input "93559201" at bounding box center [520, 156] width 668 height 10
click at [233, 158] on input "46580985" at bounding box center [520, 156] width 668 height 10
type input "1"
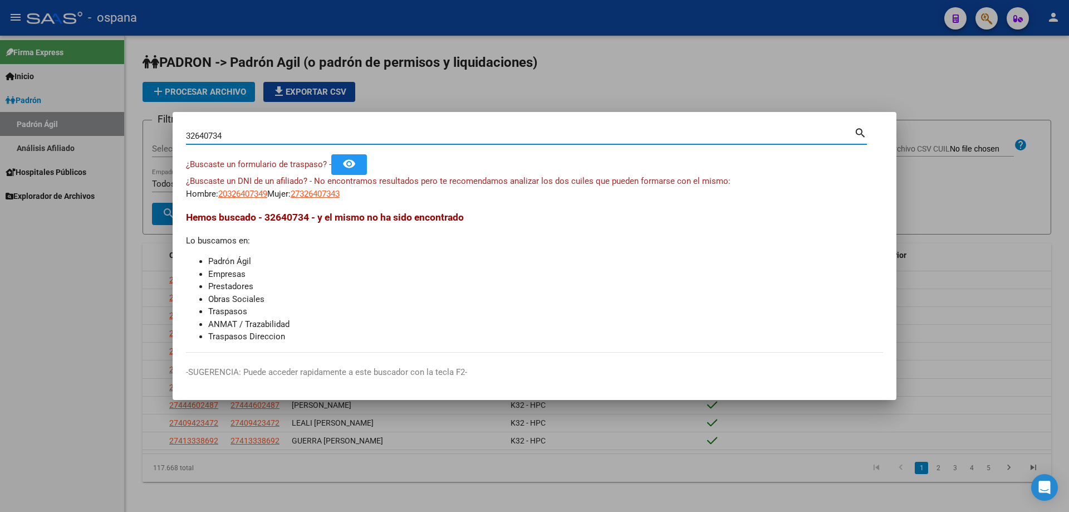
click at [236, 138] on input "32640734" at bounding box center [520, 136] width 668 height 10
type input "5768729"
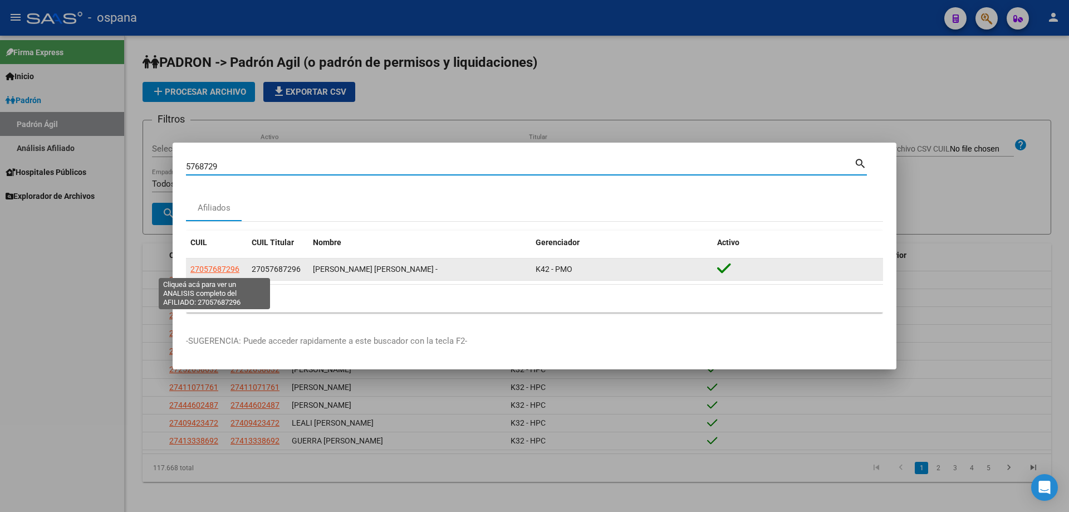
click at [223, 273] on span "27057687296" at bounding box center [214, 268] width 49 height 9
type textarea "27057687296"
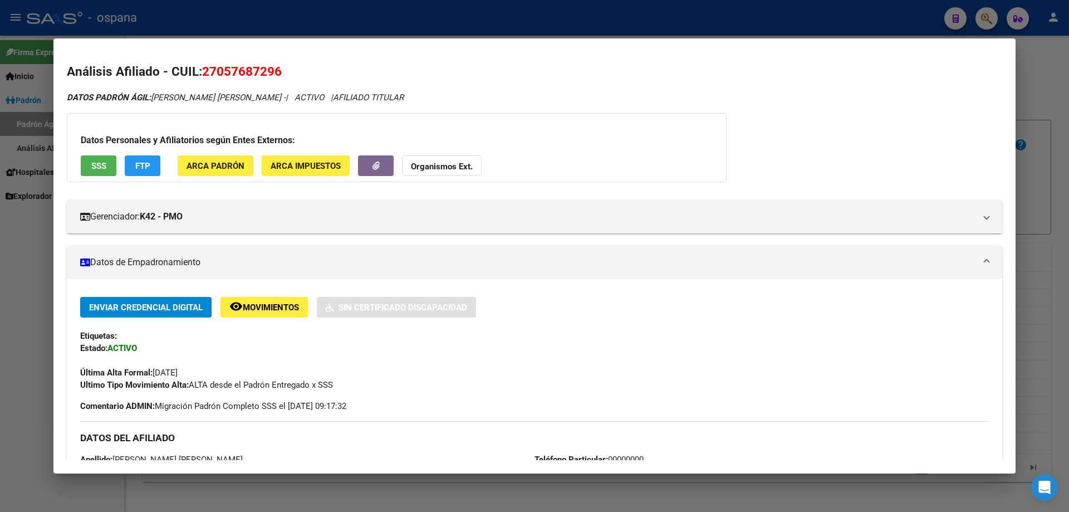
click at [1068, 212] on div at bounding box center [534, 256] width 1069 height 512
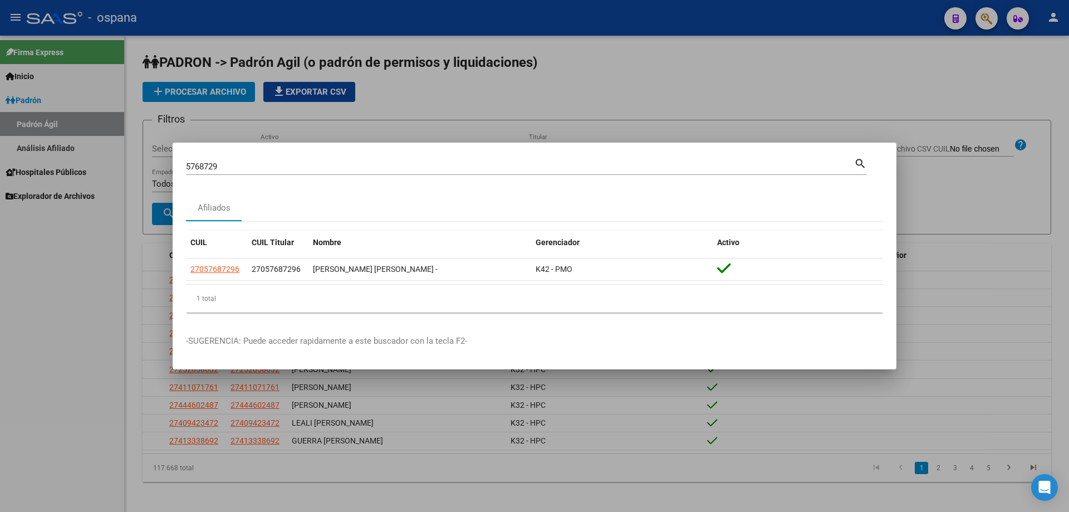
click at [391, 171] on input "5768729" at bounding box center [520, 166] width 668 height 10
type input "5768729"
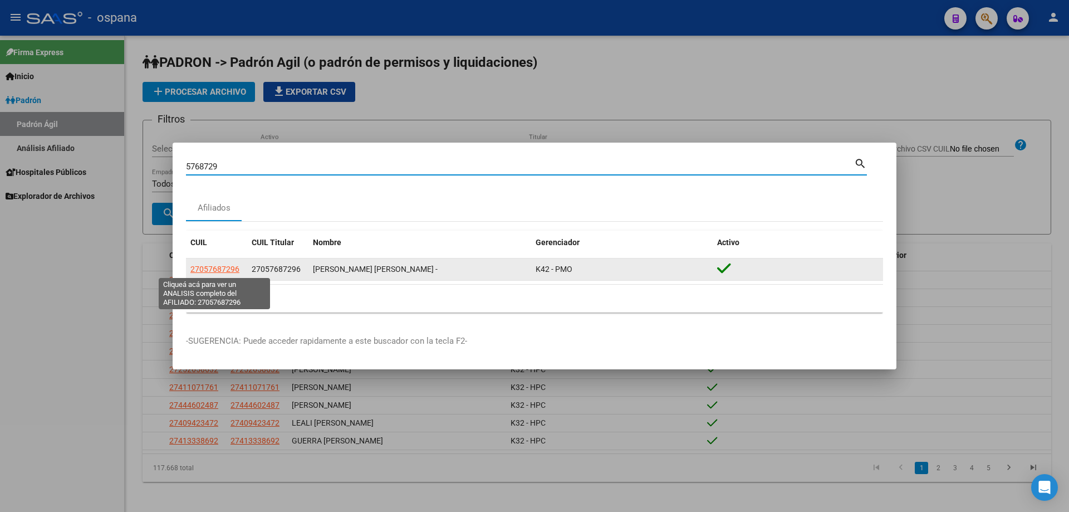
click at [231, 266] on span "27057687296" at bounding box center [214, 268] width 49 height 9
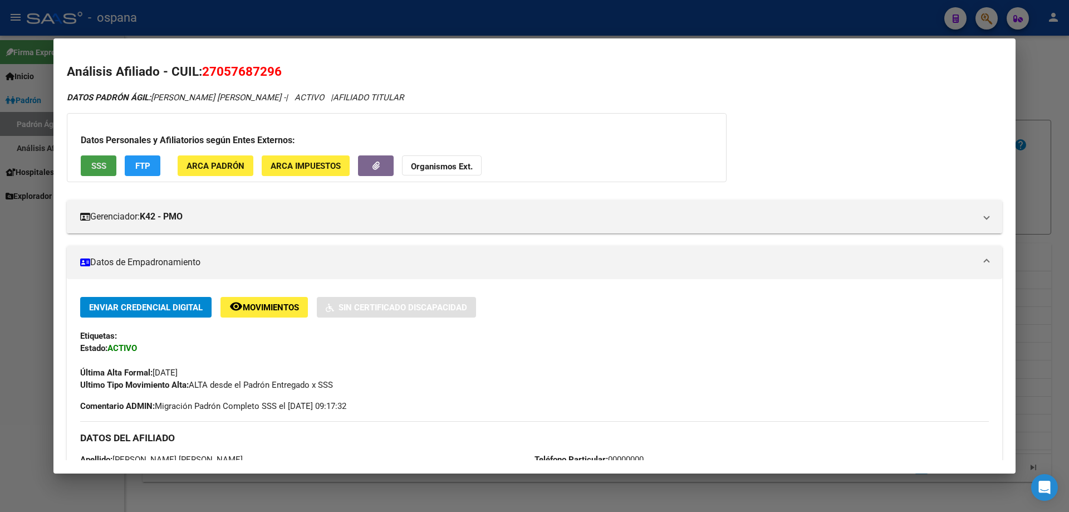
click at [105, 163] on span "SSS" at bounding box center [98, 166] width 15 height 10
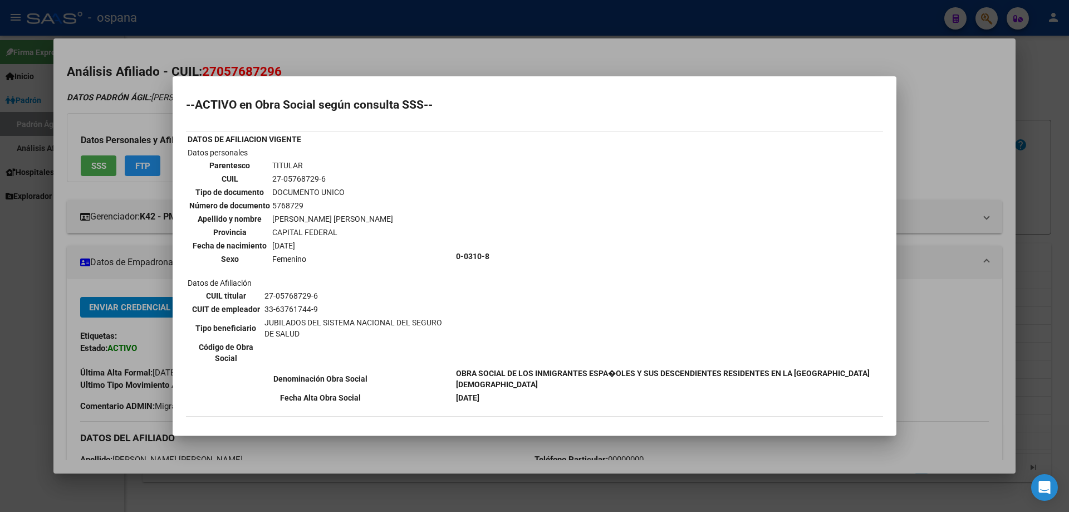
click at [345, 221] on td "[PERSON_NAME] [PERSON_NAME]" at bounding box center [333, 219] width 122 height 12
click at [379, 237] on td "Datos personales Parentesco TITULAR CUIL 27-05768729-6 Tipo de documento DOCUME…" at bounding box center [320, 255] width 267 height 219
click at [414, 193] on td "Datos personales Parentesco TITULAR CUIL 27-05768729-6 Tipo de documento DOCUME…" at bounding box center [320, 255] width 267 height 219
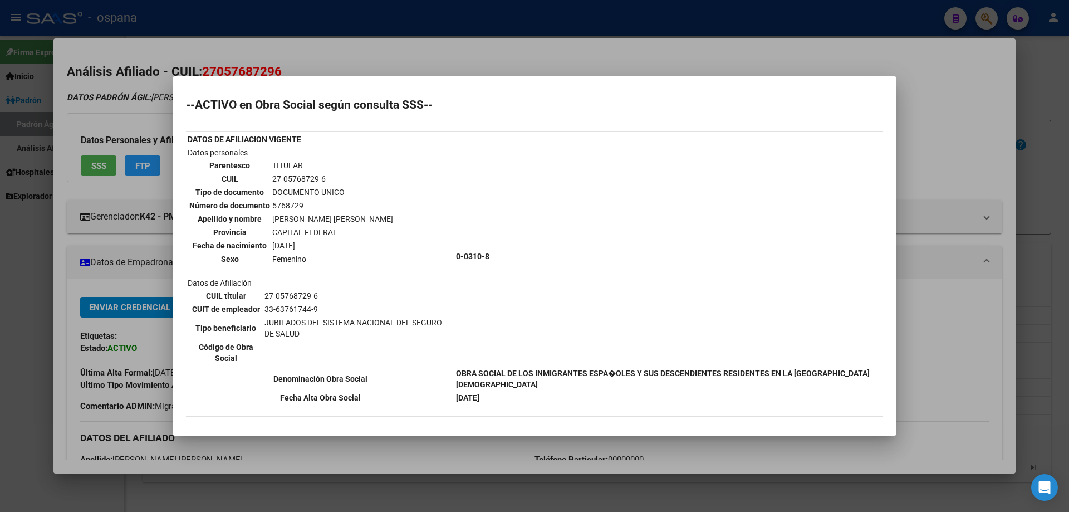
click at [1068, 96] on div at bounding box center [534, 256] width 1069 height 512
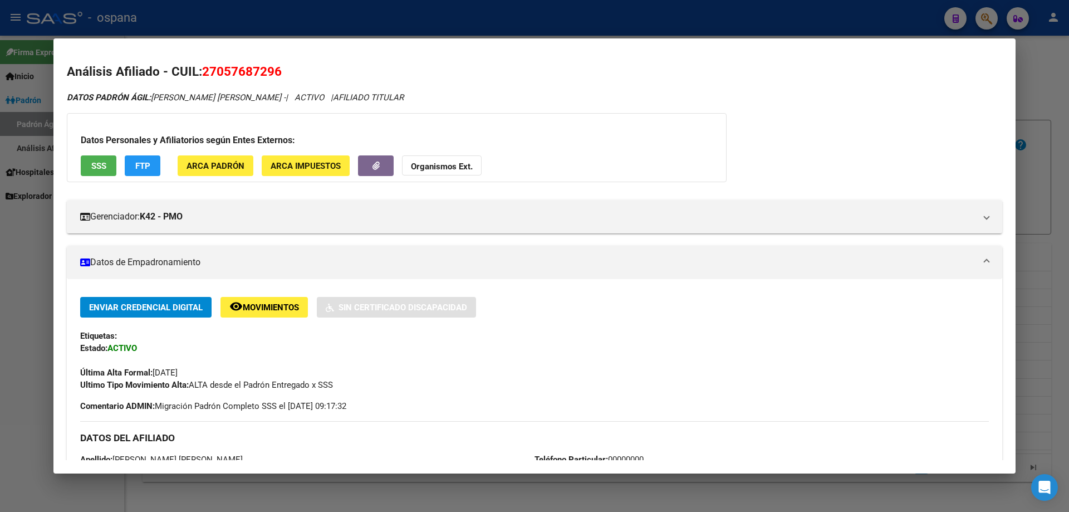
click at [1068, 96] on div at bounding box center [534, 256] width 1069 height 512
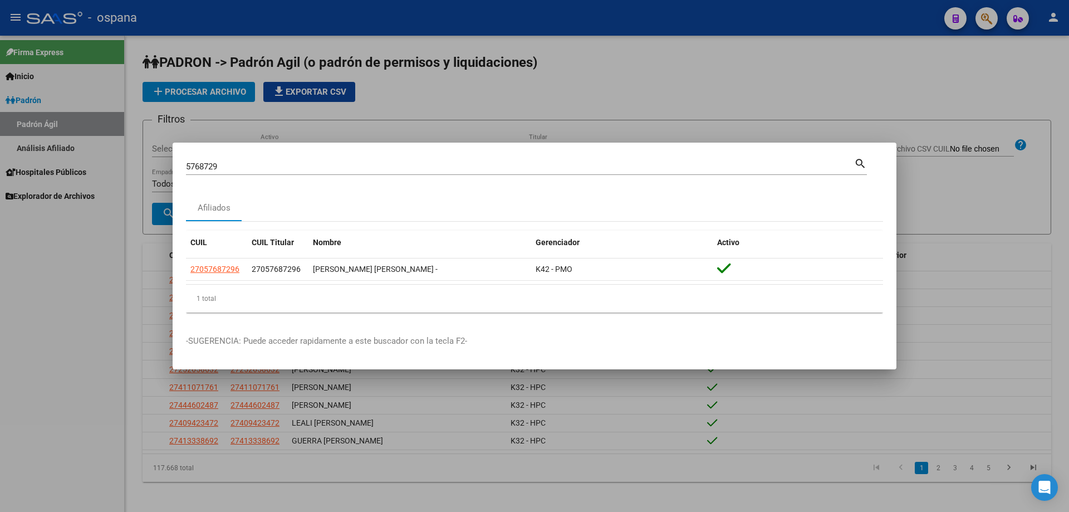
click at [245, 169] on input "5768729" at bounding box center [520, 166] width 668 height 10
click at [302, 129] on div at bounding box center [534, 256] width 1069 height 512
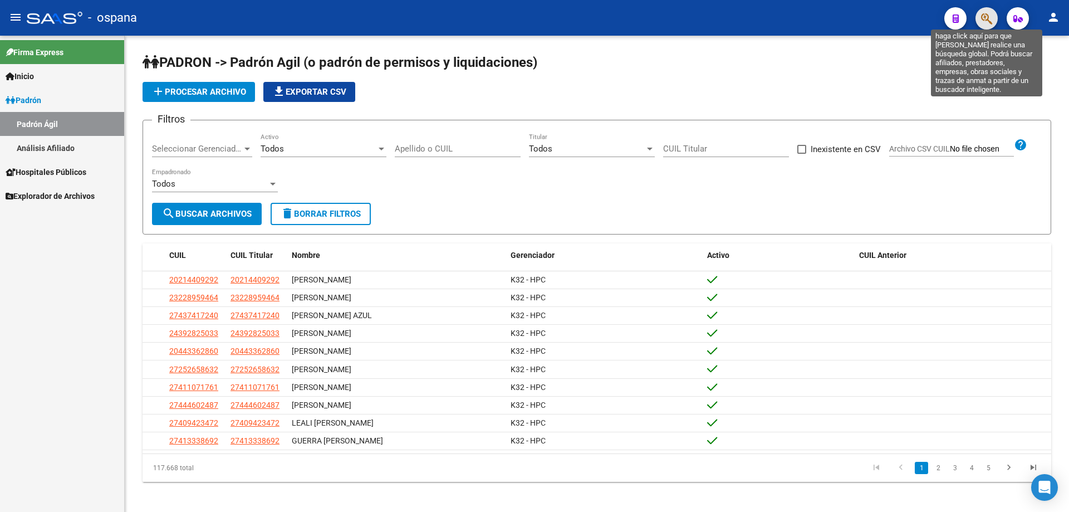
click at [985, 21] on icon "button" at bounding box center [986, 18] width 11 height 13
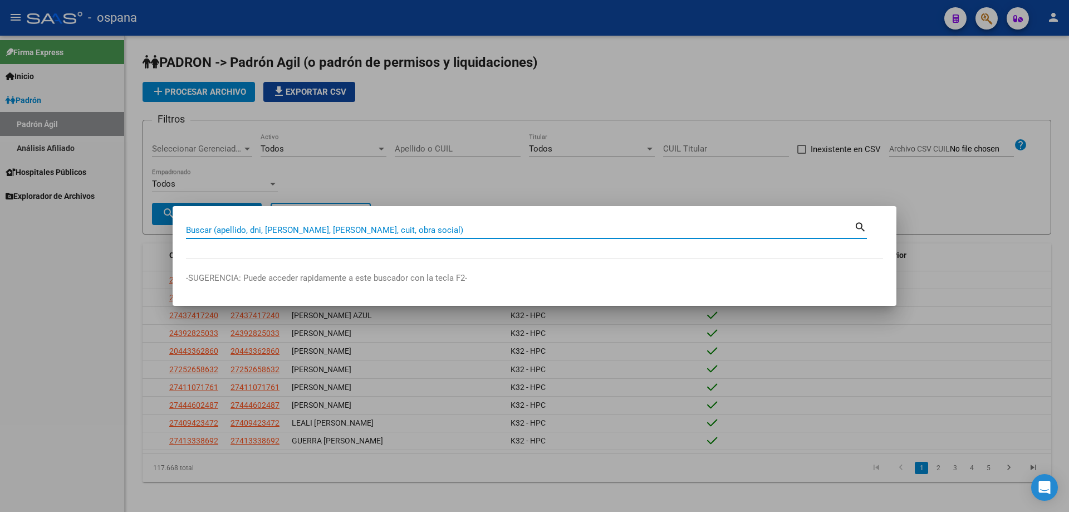
click at [206, 227] on input "Buscar (apellido, dni, [PERSON_NAME], [PERSON_NAME], cuit, obra social)" at bounding box center [520, 230] width 668 height 10
click at [206, 226] on input "Buscar (apellido, dni, [PERSON_NAME], [PERSON_NAME], cuit, obra social)" at bounding box center [520, 230] width 668 height 10
click at [227, 231] on input "Buscar (apellido, dni, [PERSON_NAME], [PERSON_NAME], cuit, obra social)" at bounding box center [520, 230] width 668 height 10
click at [227, 230] on input "Buscar (apellido, dni, [PERSON_NAME], [PERSON_NAME], cuit, obra social)" at bounding box center [520, 230] width 668 height 10
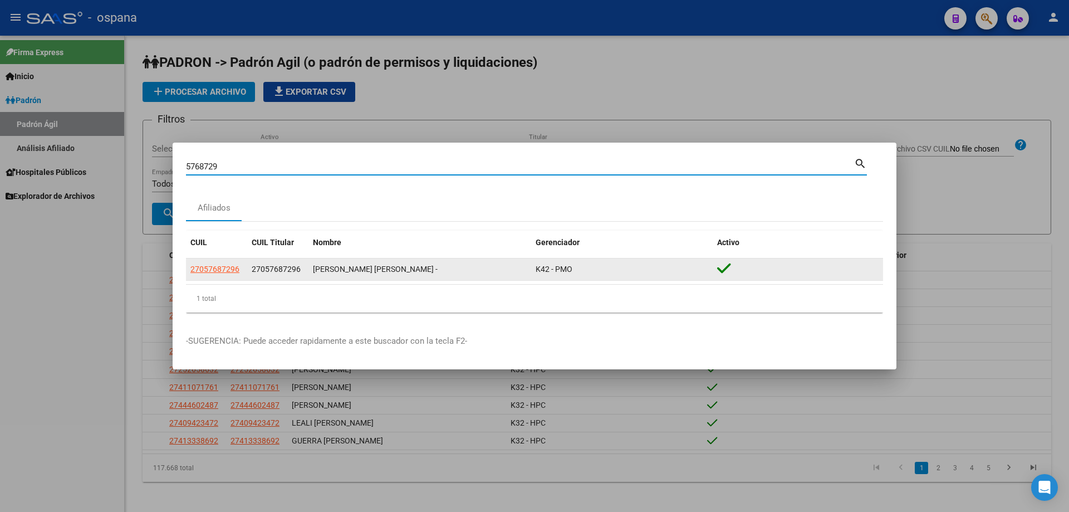
click at [224, 272] on span "27057687296" at bounding box center [214, 268] width 49 height 9
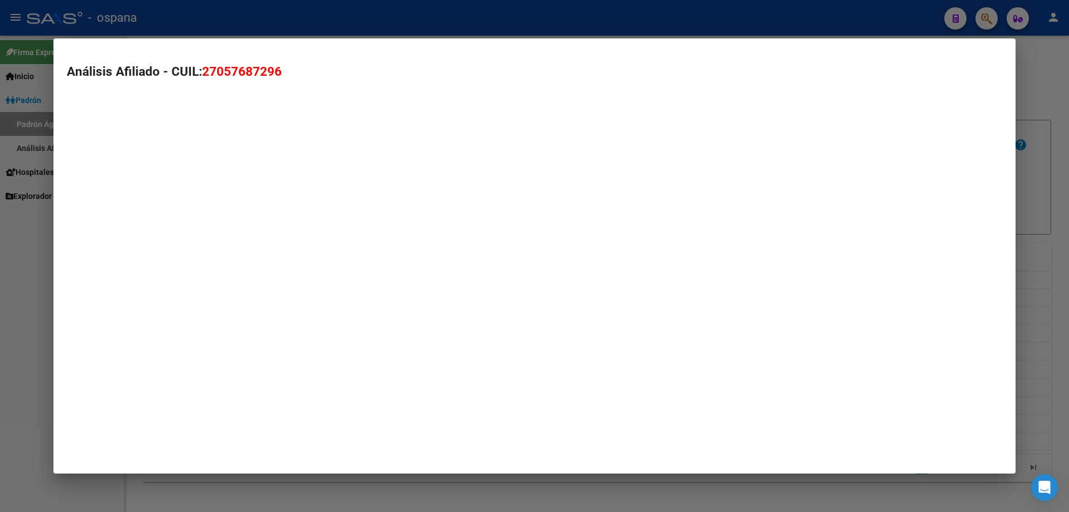
click at [223, 263] on mat-dialog-container "Análisis Afiliado - CUIL: 27057687296" at bounding box center [534, 255] width 962 height 435
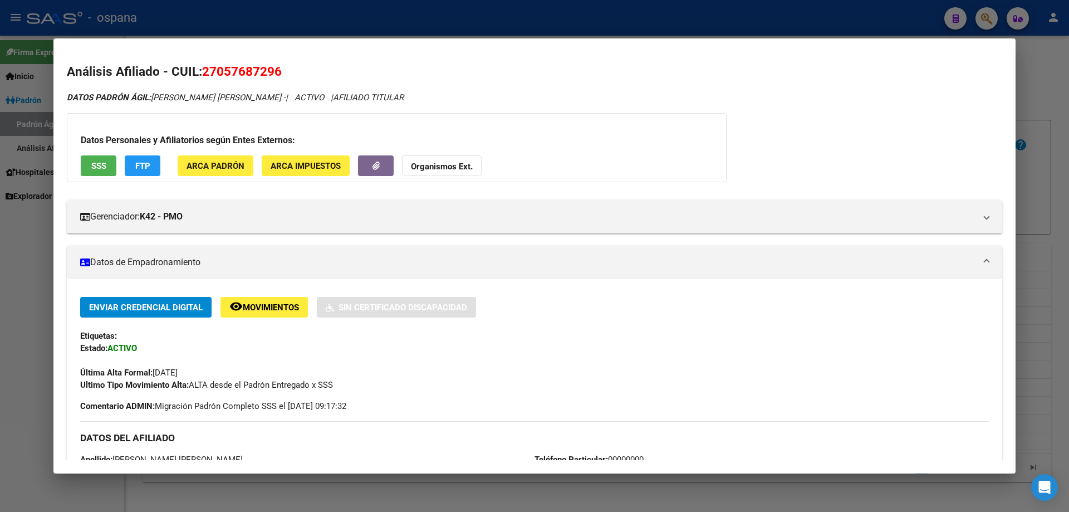
click at [1068, 143] on div at bounding box center [534, 256] width 1069 height 512
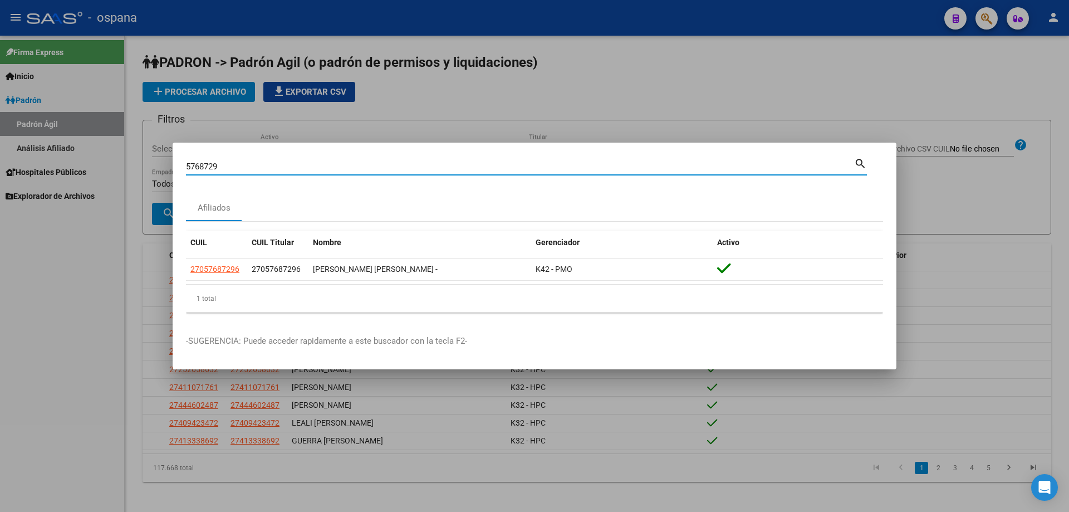
click at [233, 168] on input "5768729" at bounding box center [520, 166] width 668 height 10
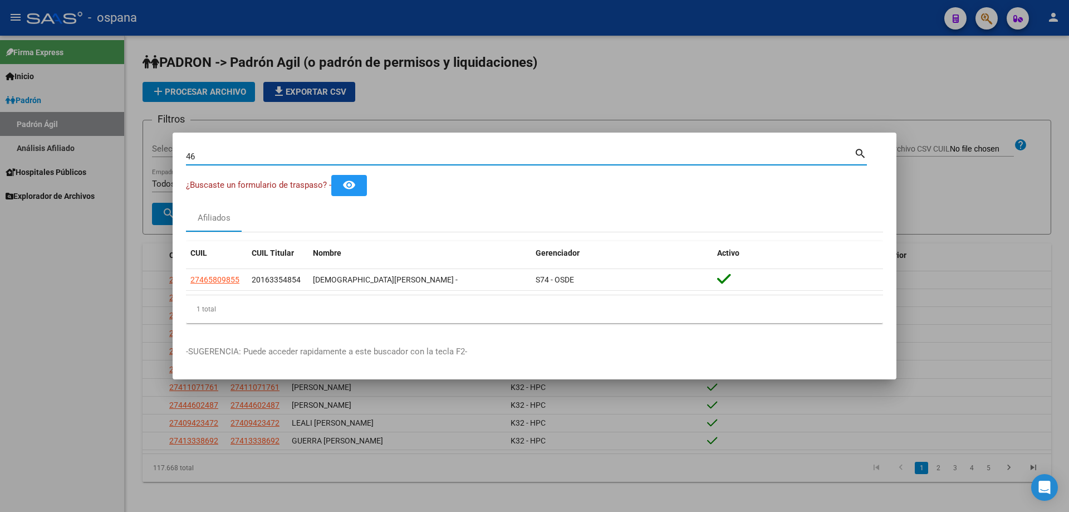
type input "4"
click at [232, 159] on input "35316953" at bounding box center [520, 156] width 668 height 10
type input "1"
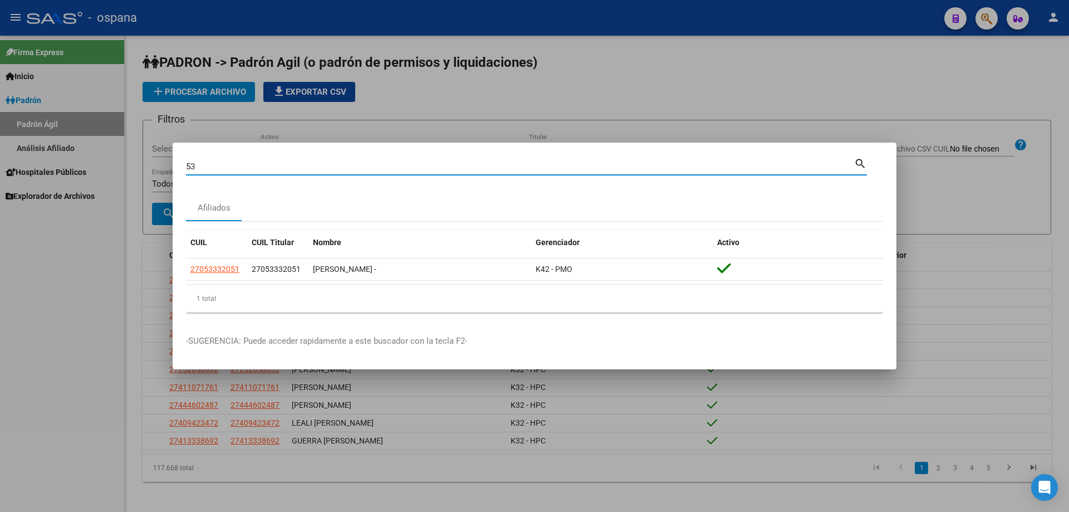
type input "5"
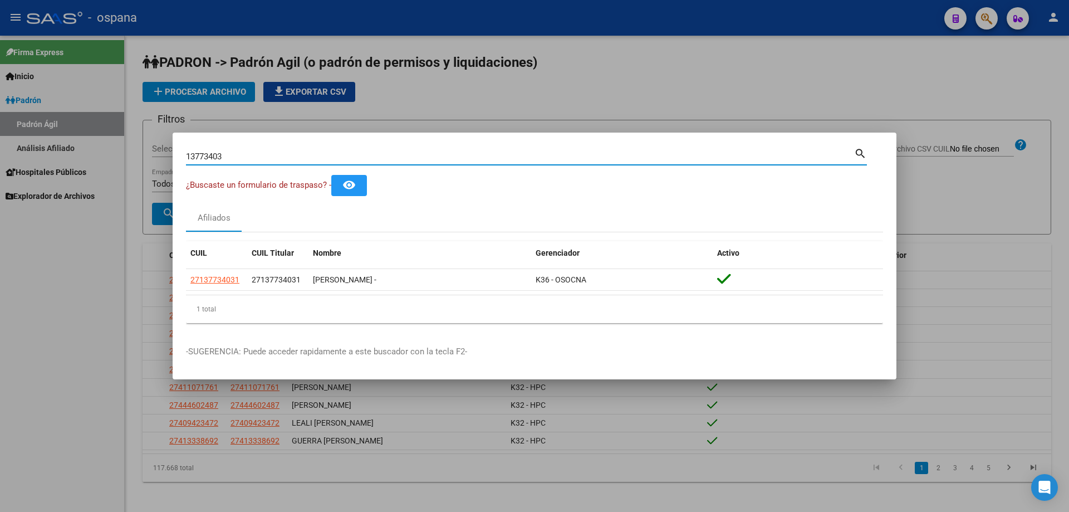
click at [212, 157] on input "13773403" at bounding box center [520, 156] width 668 height 10
click at [212, 156] on input "38444358" at bounding box center [520, 156] width 668 height 10
type input "1"
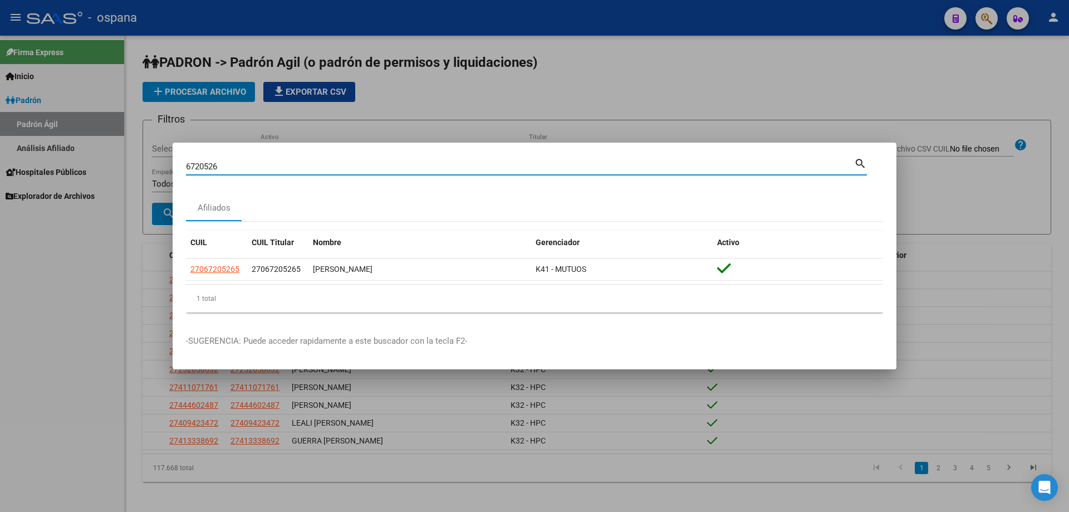
click at [253, 169] on input "6720526" at bounding box center [520, 166] width 668 height 10
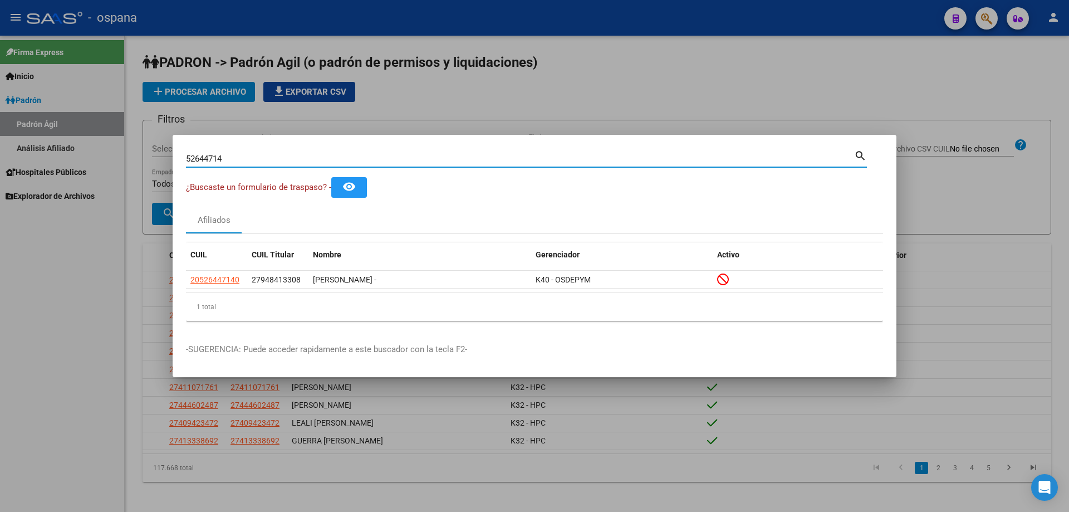
click at [246, 159] on input "52644714" at bounding box center [520, 159] width 668 height 10
type input "41914665"
